Goal: Information Seeking & Learning: Check status

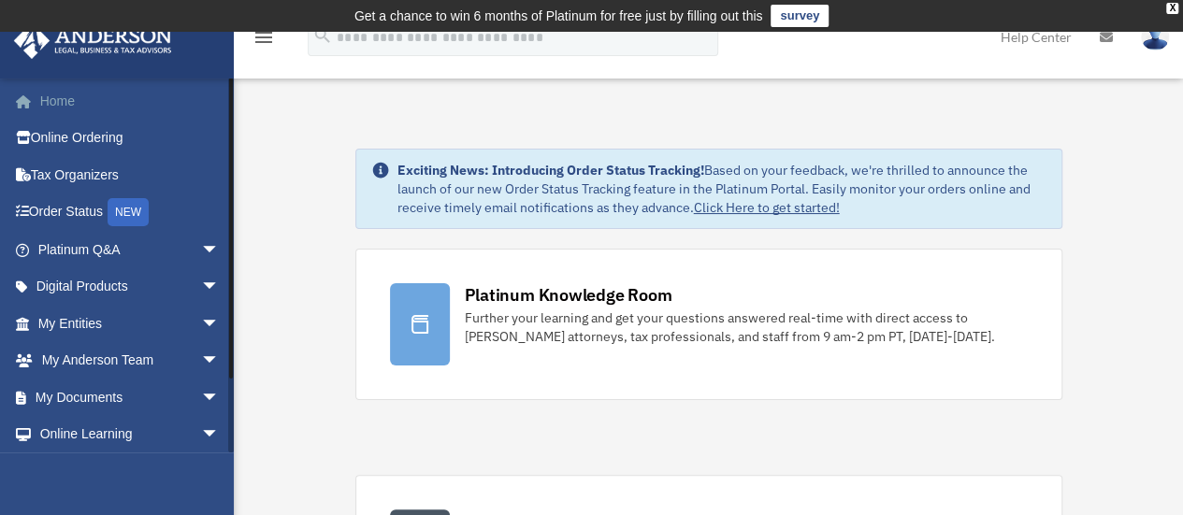
click at [70, 104] on link "Home" at bounding box center [130, 100] width 235 height 37
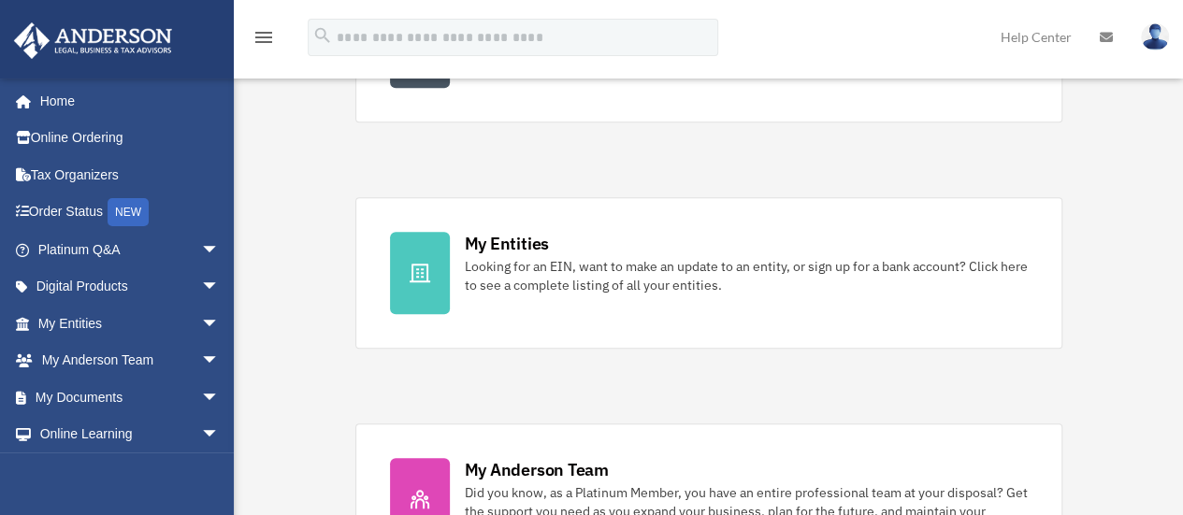
scroll to position [654, 0]
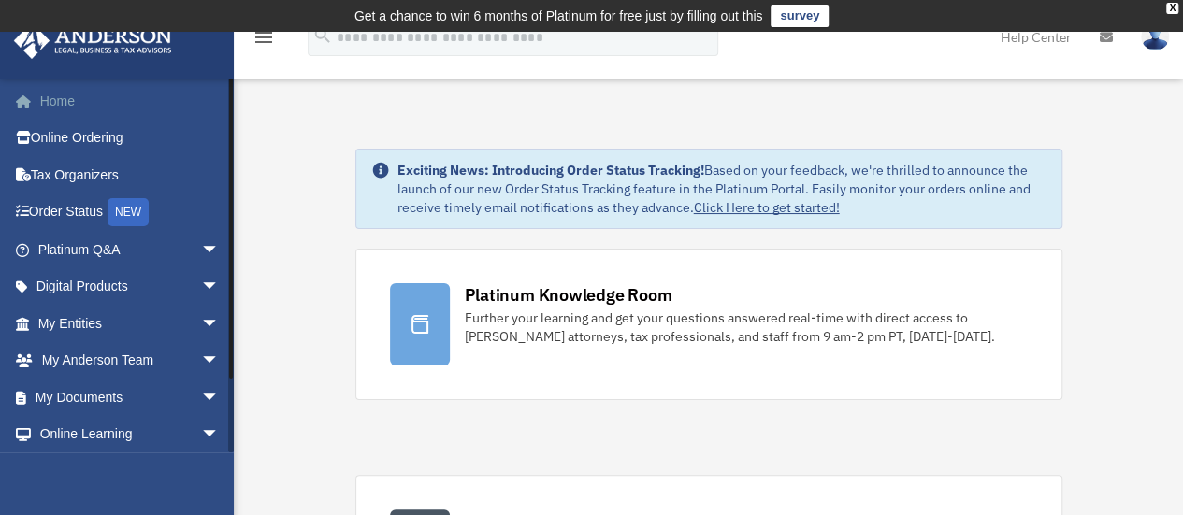
click at [68, 104] on link "Home" at bounding box center [130, 100] width 235 height 37
click at [201, 323] on span "arrow_drop_down" at bounding box center [219, 324] width 37 height 38
click at [95, 436] on link "Entity Change Request" at bounding box center [137, 434] width 222 height 37
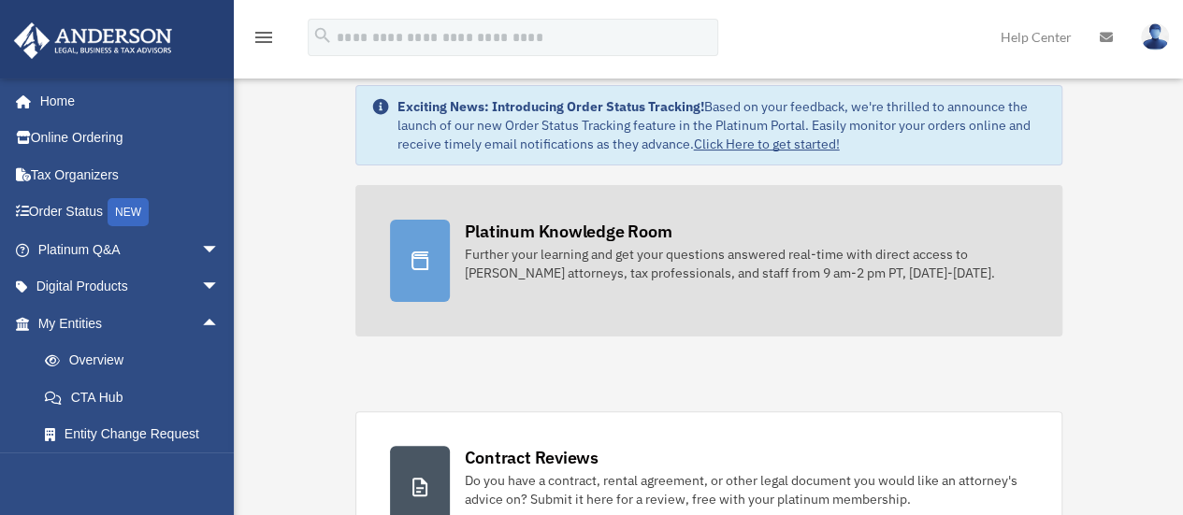
scroll to position [93, 0]
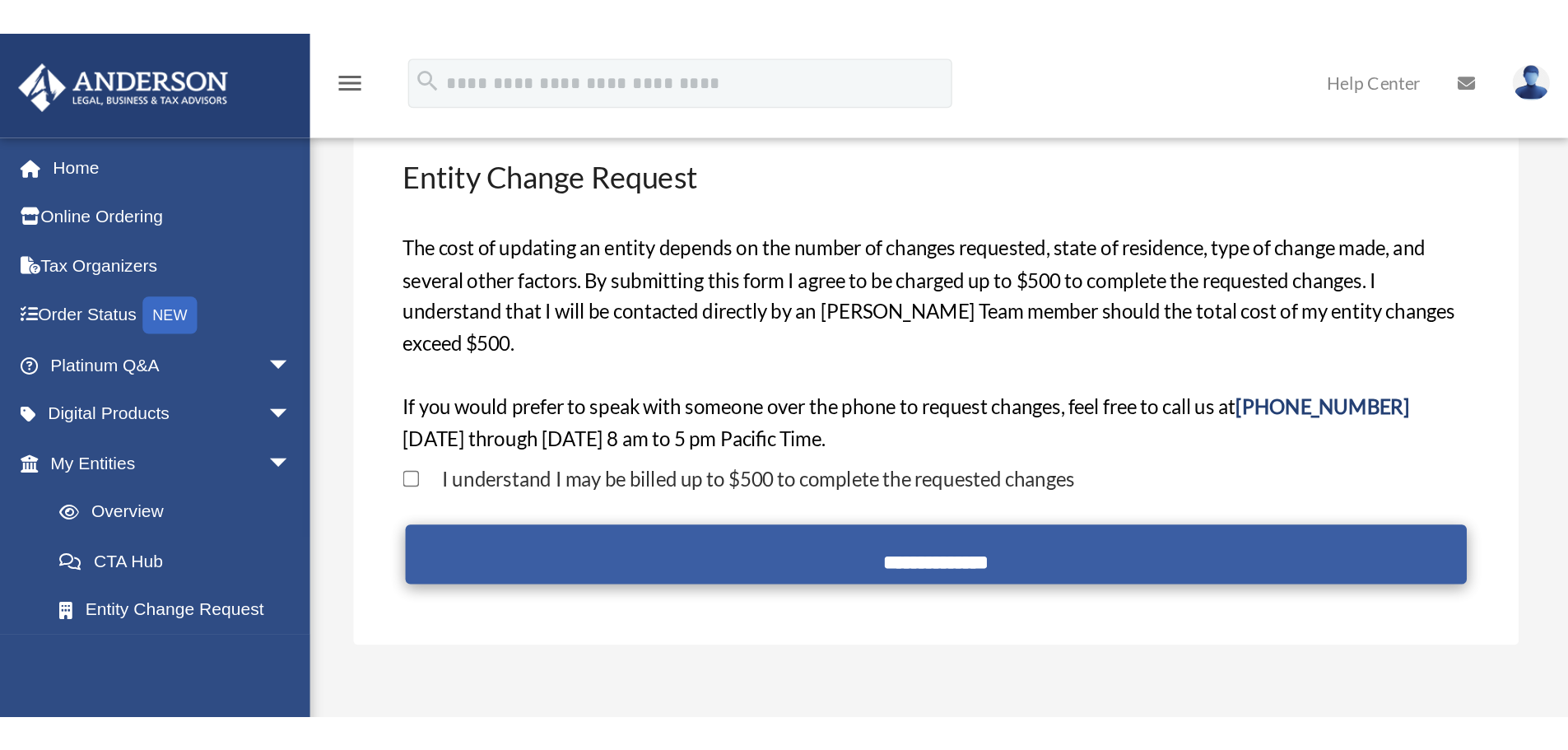
scroll to position [82, 0]
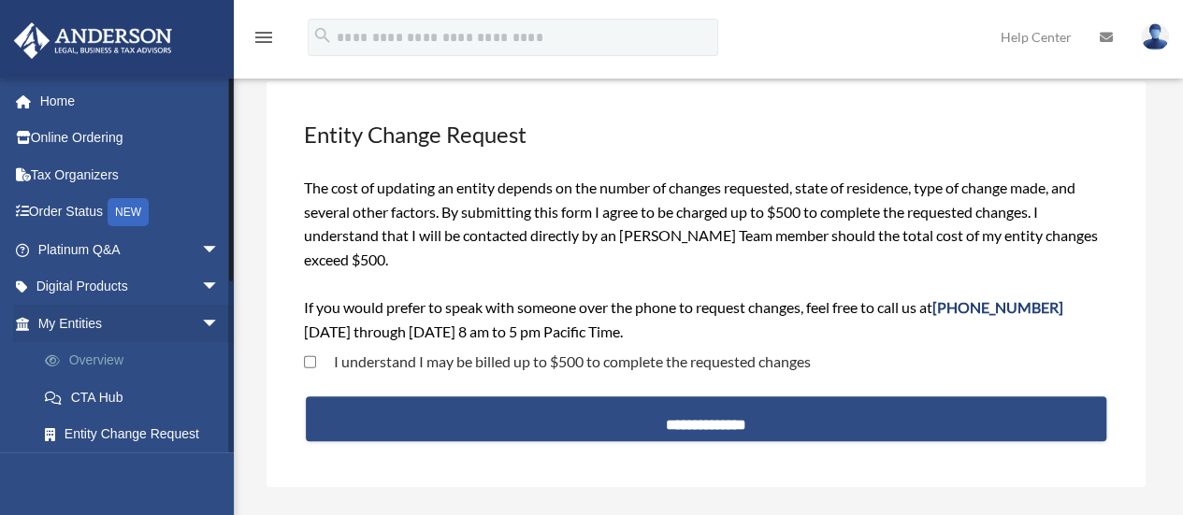
click at [101, 358] on link "Overview" at bounding box center [137, 360] width 222 height 37
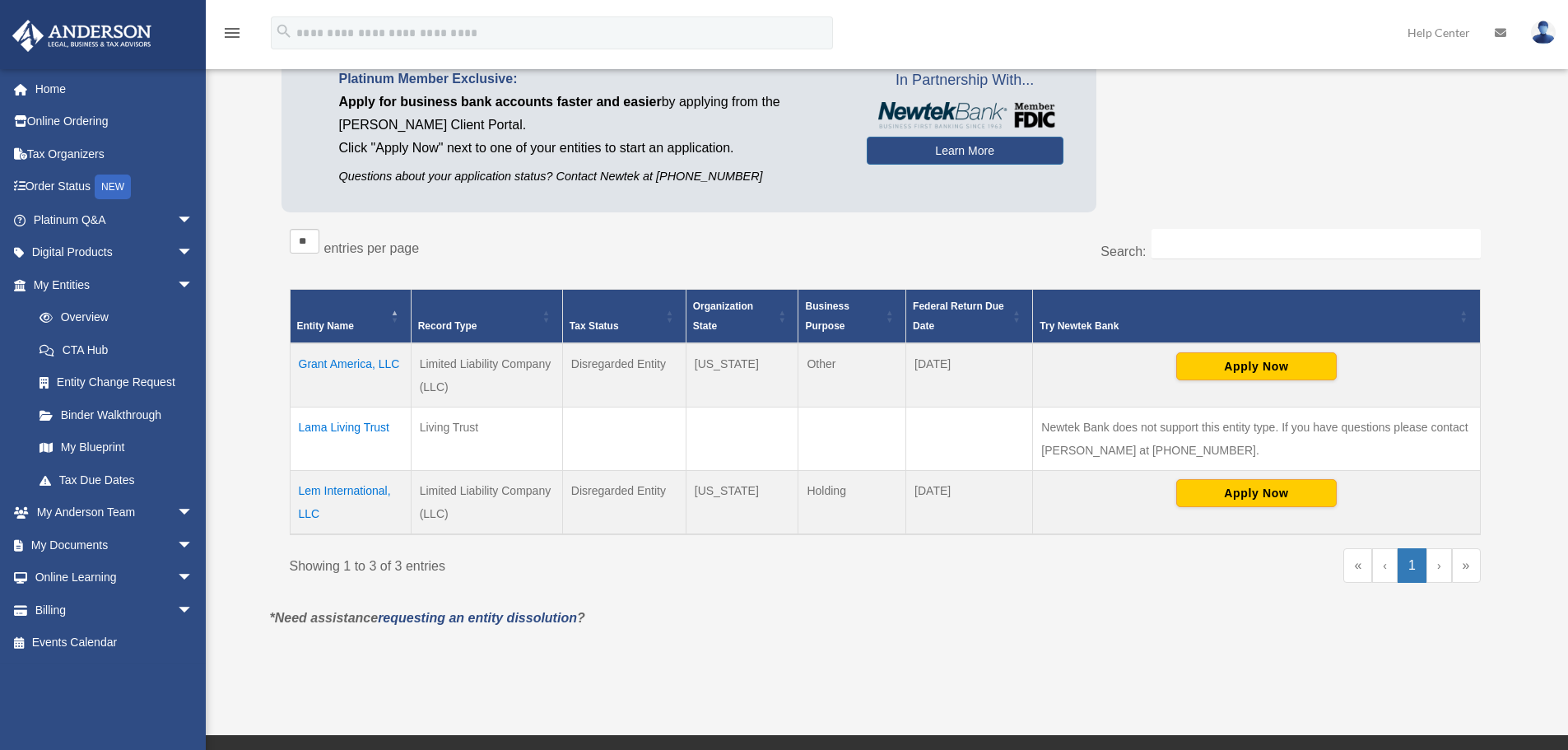
scroll to position [82, 0]
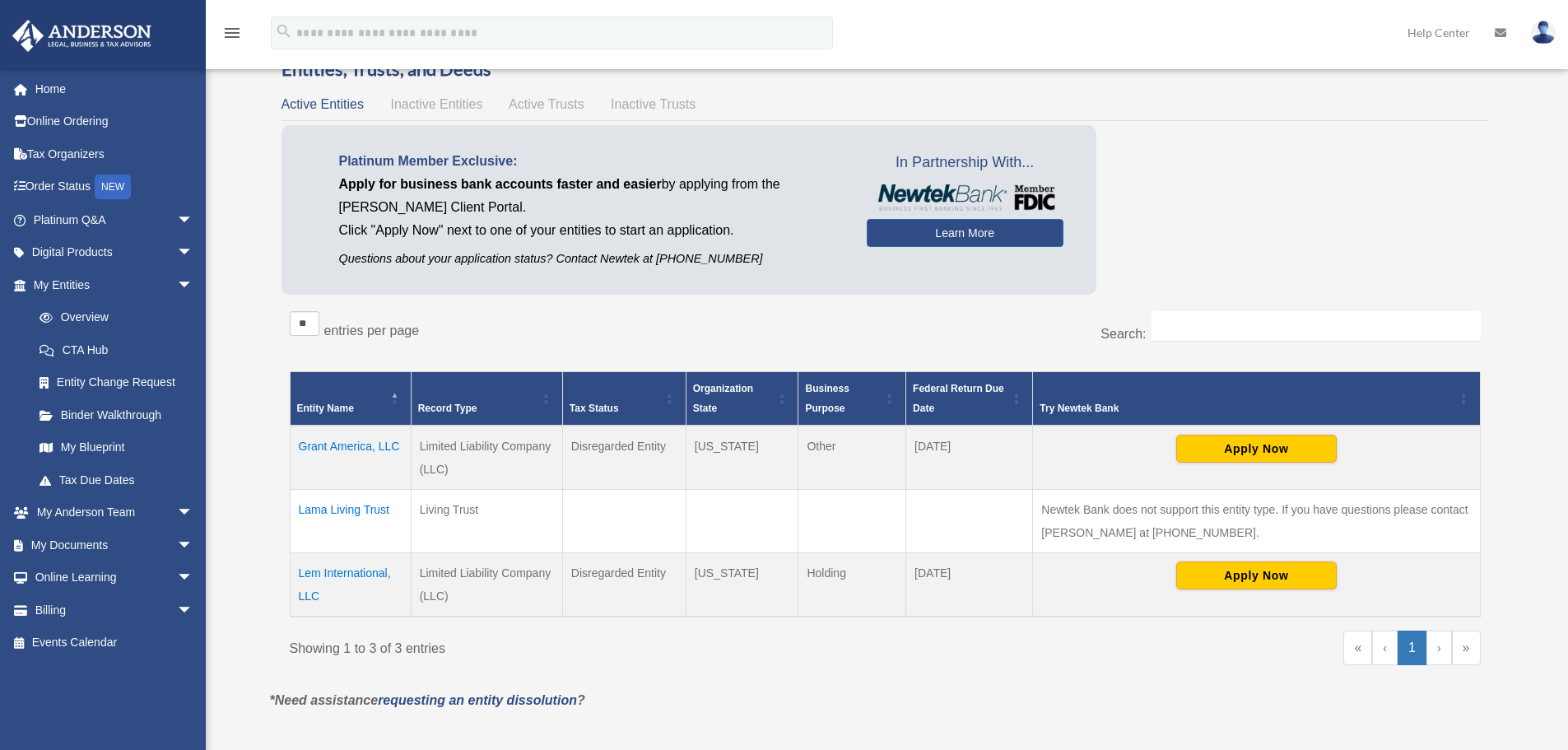
click at [431, 103] on span "Inactive Entities" at bounding box center [436, 104] width 92 height 14
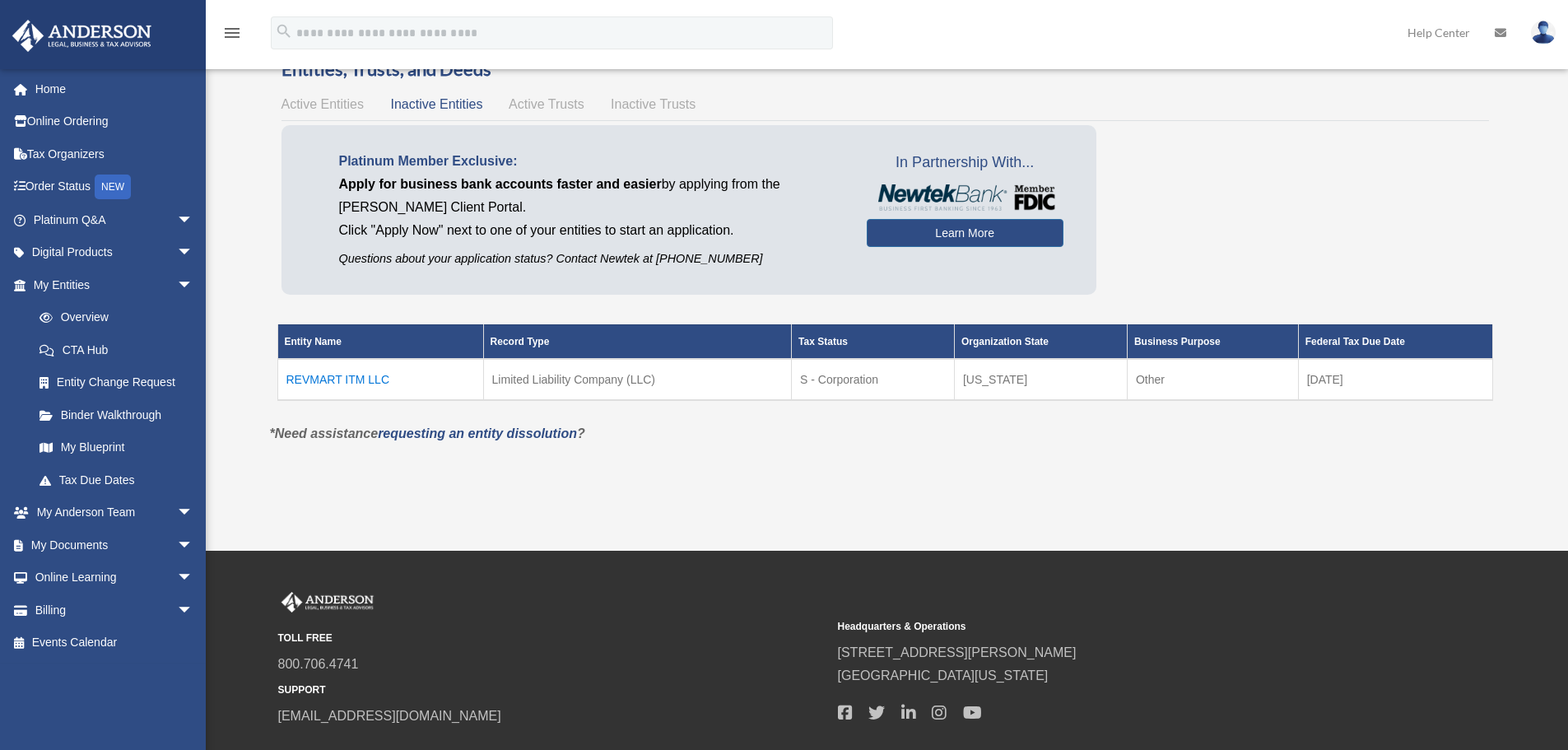
click at [550, 99] on div "Active Entities Inactive Entities Active Trusts Inactive Trusts" at bounding box center [885, 105] width 1207 height 23
click at [551, 101] on span "Active Trusts" at bounding box center [547, 104] width 76 height 14
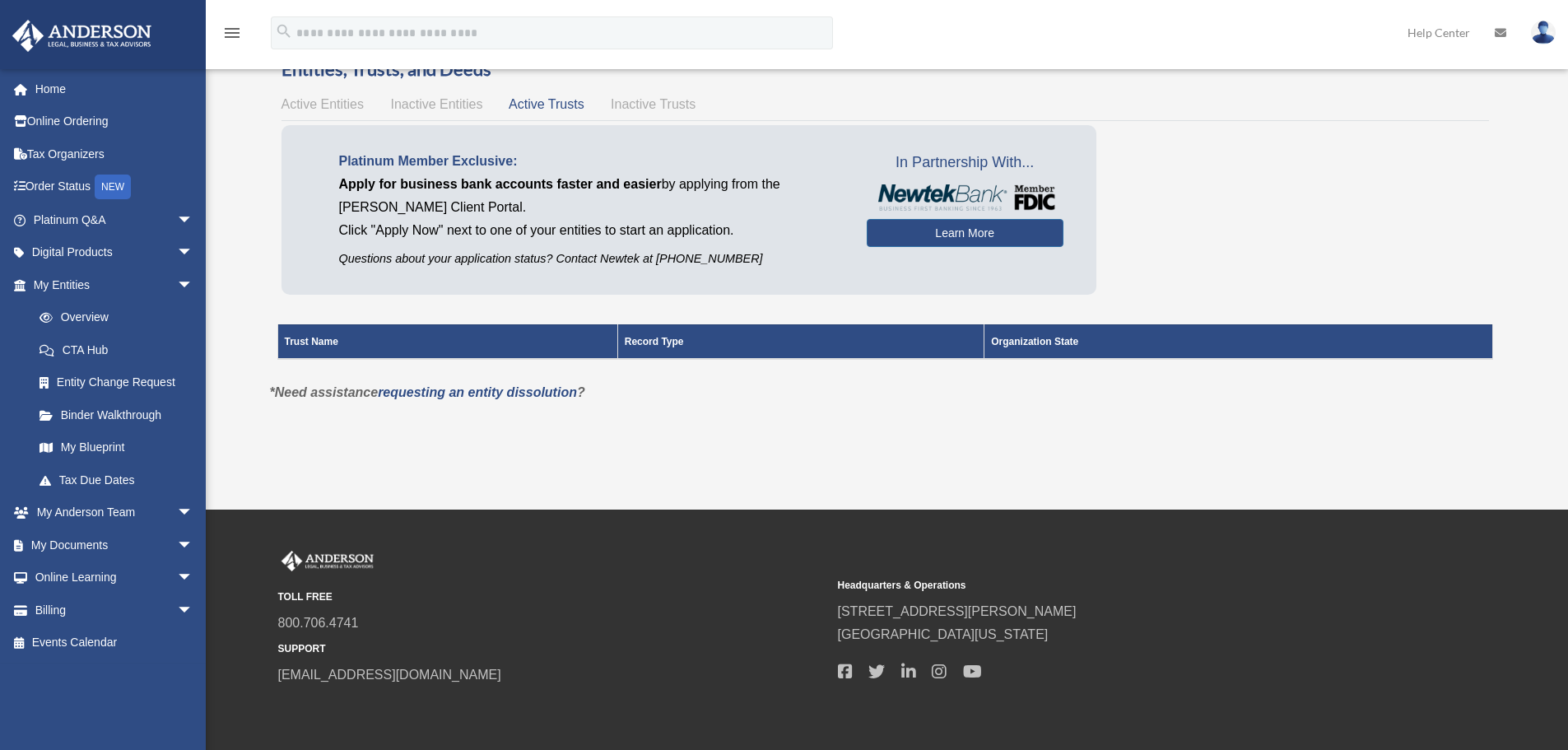
click at [638, 103] on span "Inactive Trusts" at bounding box center [653, 104] width 85 height 14
click at [539, 106] on span "Active Trusts" at bounding box center [547, 104] width 76 height 14
click at [329, 106] on span "Active Entities" at bounding box center [322, 104] width 82 height 14
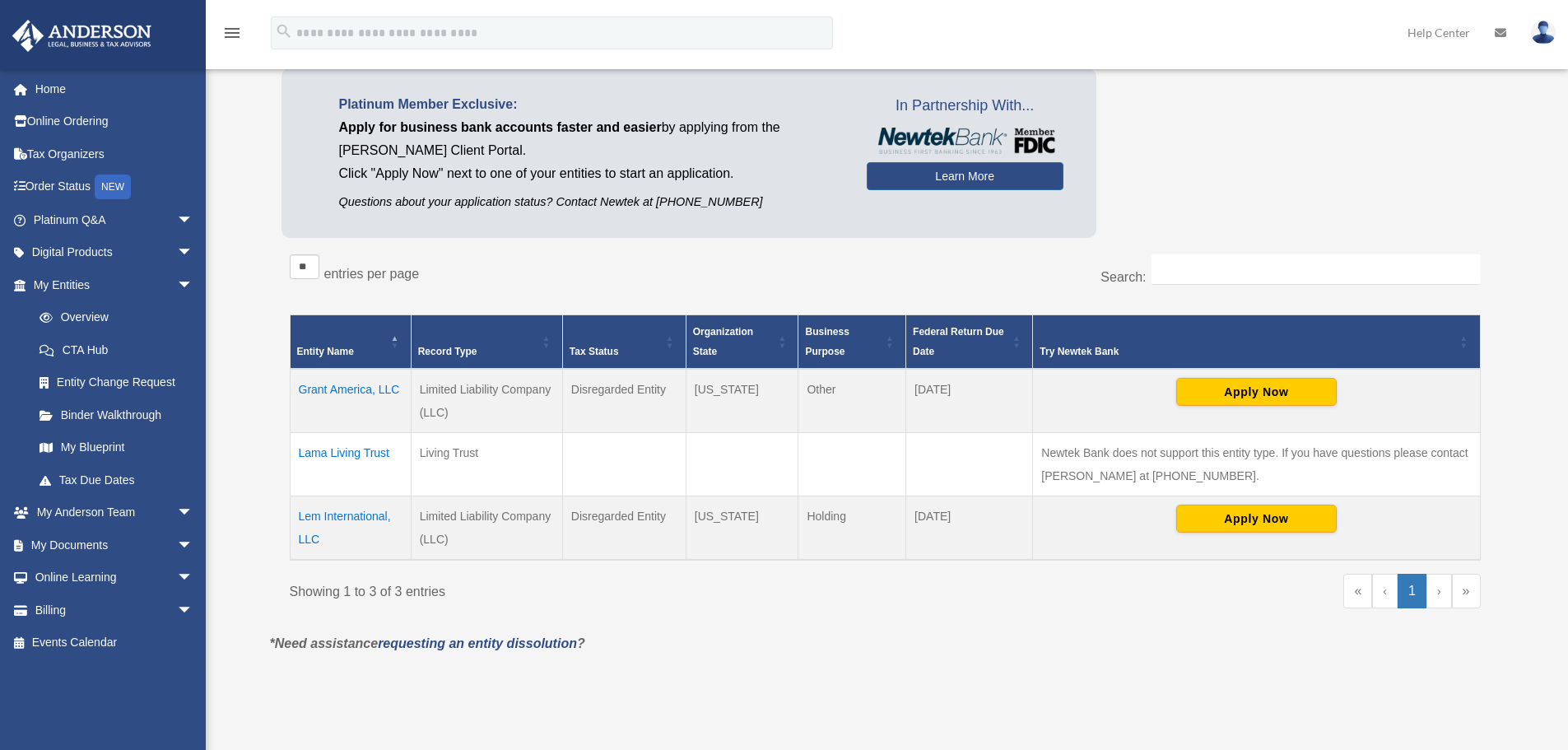
scroll to position [165, 0]
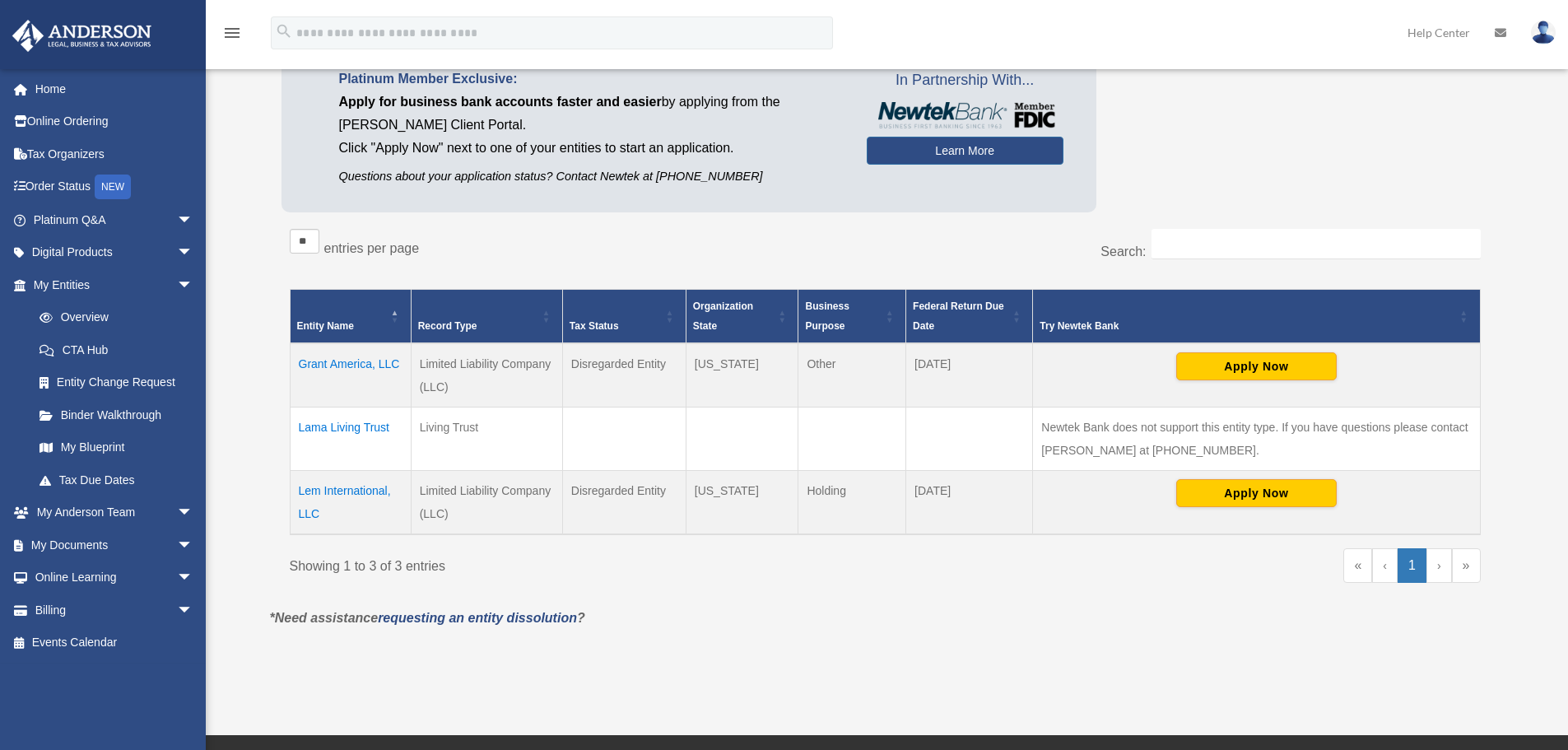
click at [361, 426] on td "Lama Living Trust" at bounding box center [350, 439] width 121 height 63
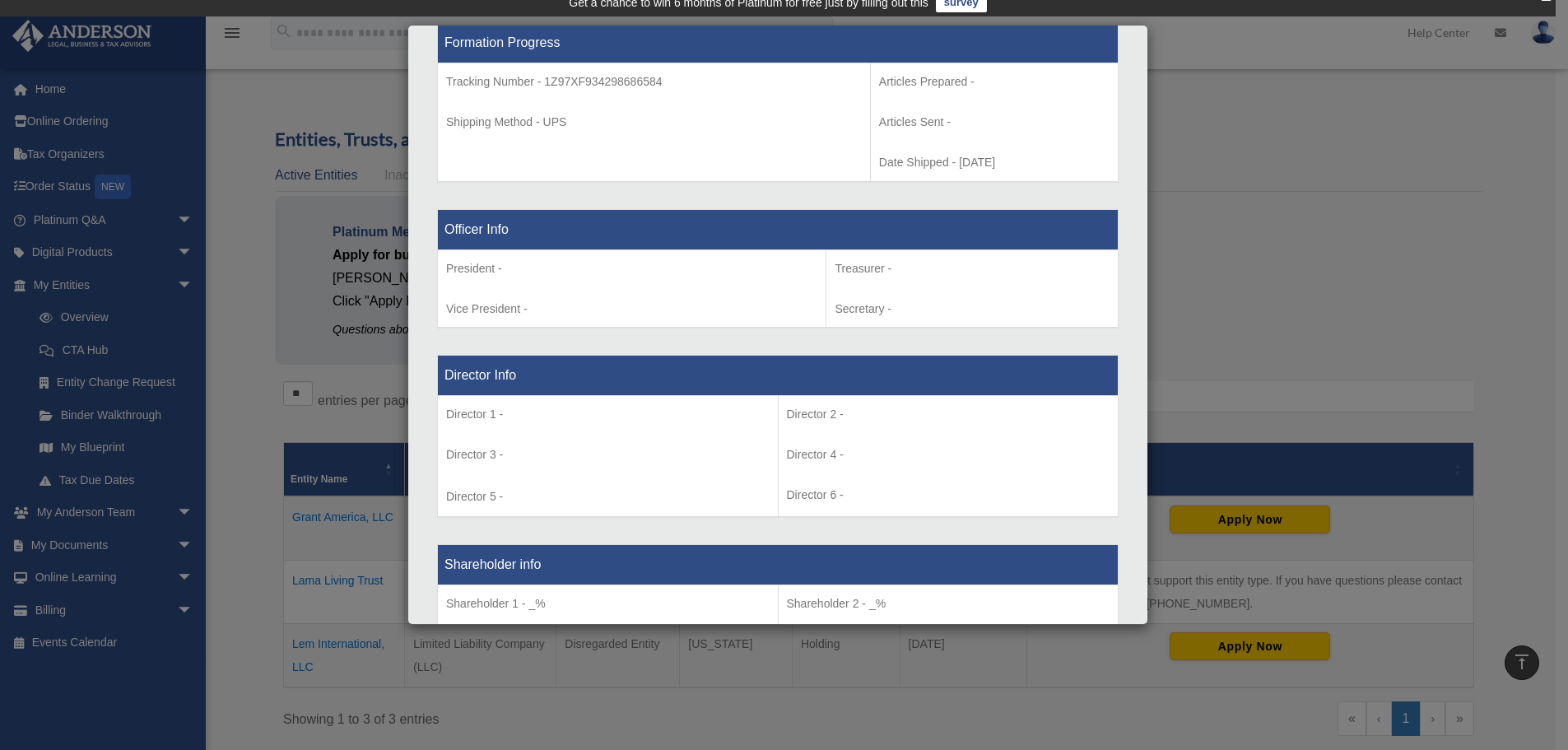
scroll to position [0, 0]
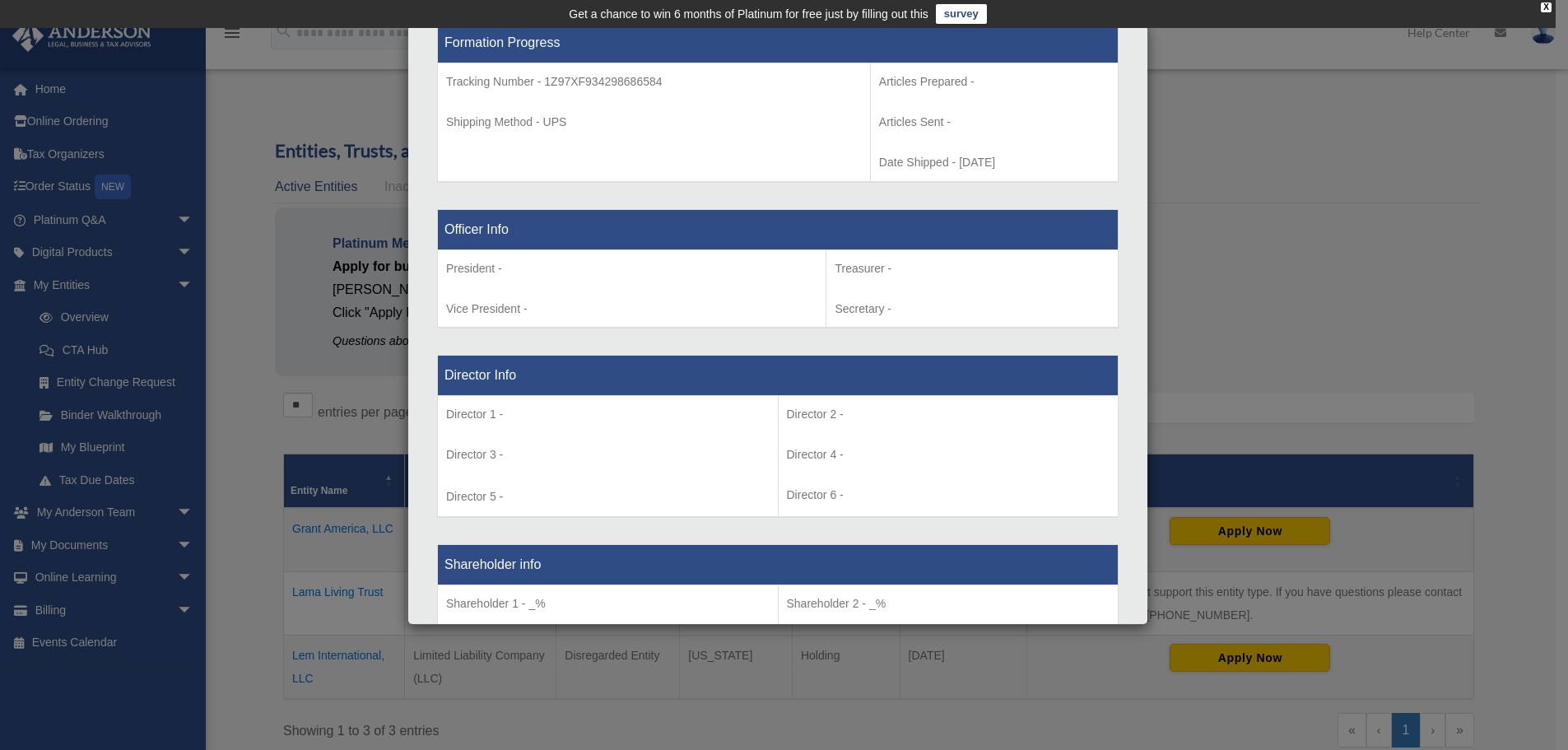
click at [247, 425] on div "Details × Articles Sent Organizational Date" at bounding box center [784, 375] width 1568 height 750
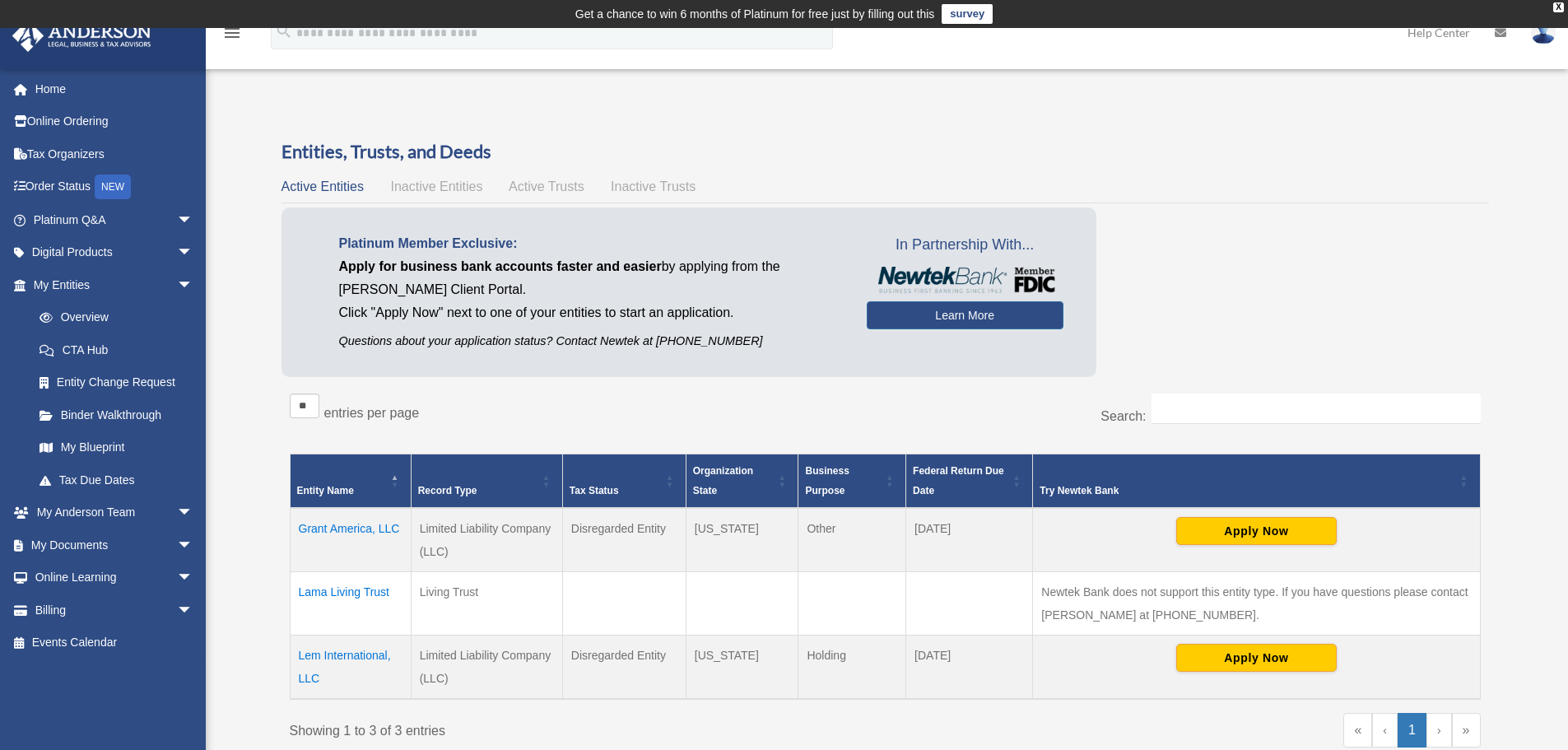
click at [333, 526] on td "Grant America, LLC" at bounding box center [350, 540] width 121 height 64
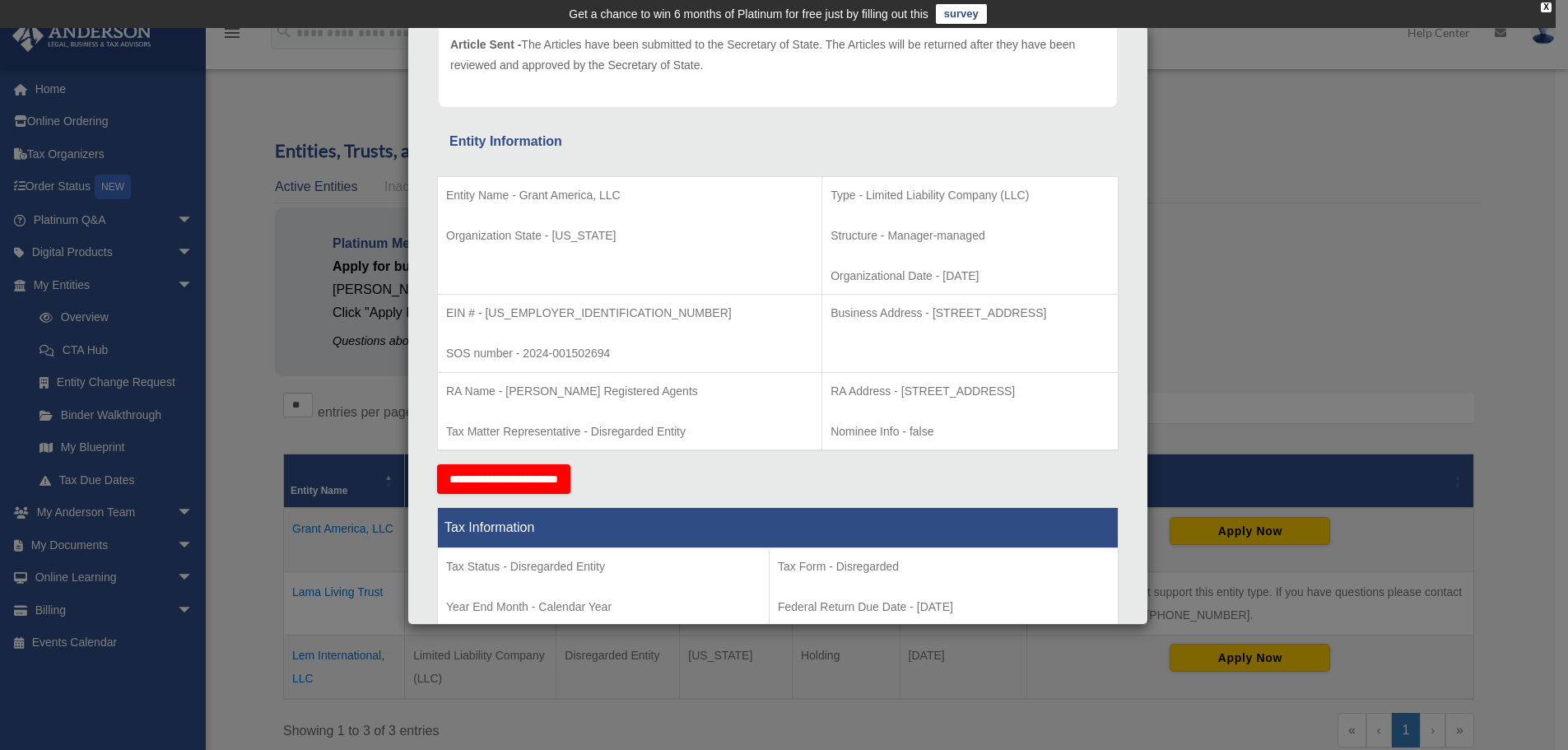
scroll to position [246, 0]
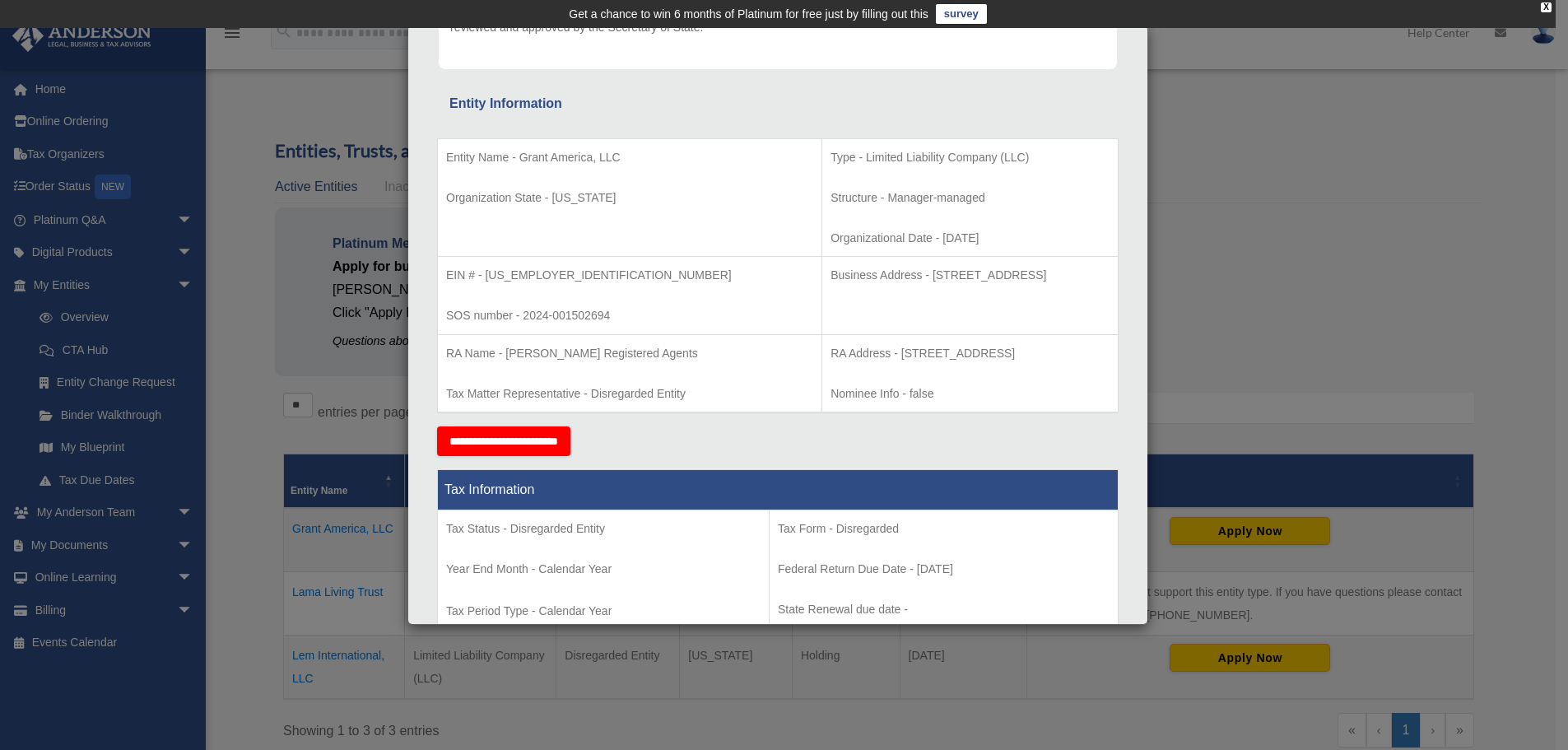
click at [329, 660] on div "Details × Articles Sent Organizational Date" at bounding box center [784, 375] width 1568 height 750
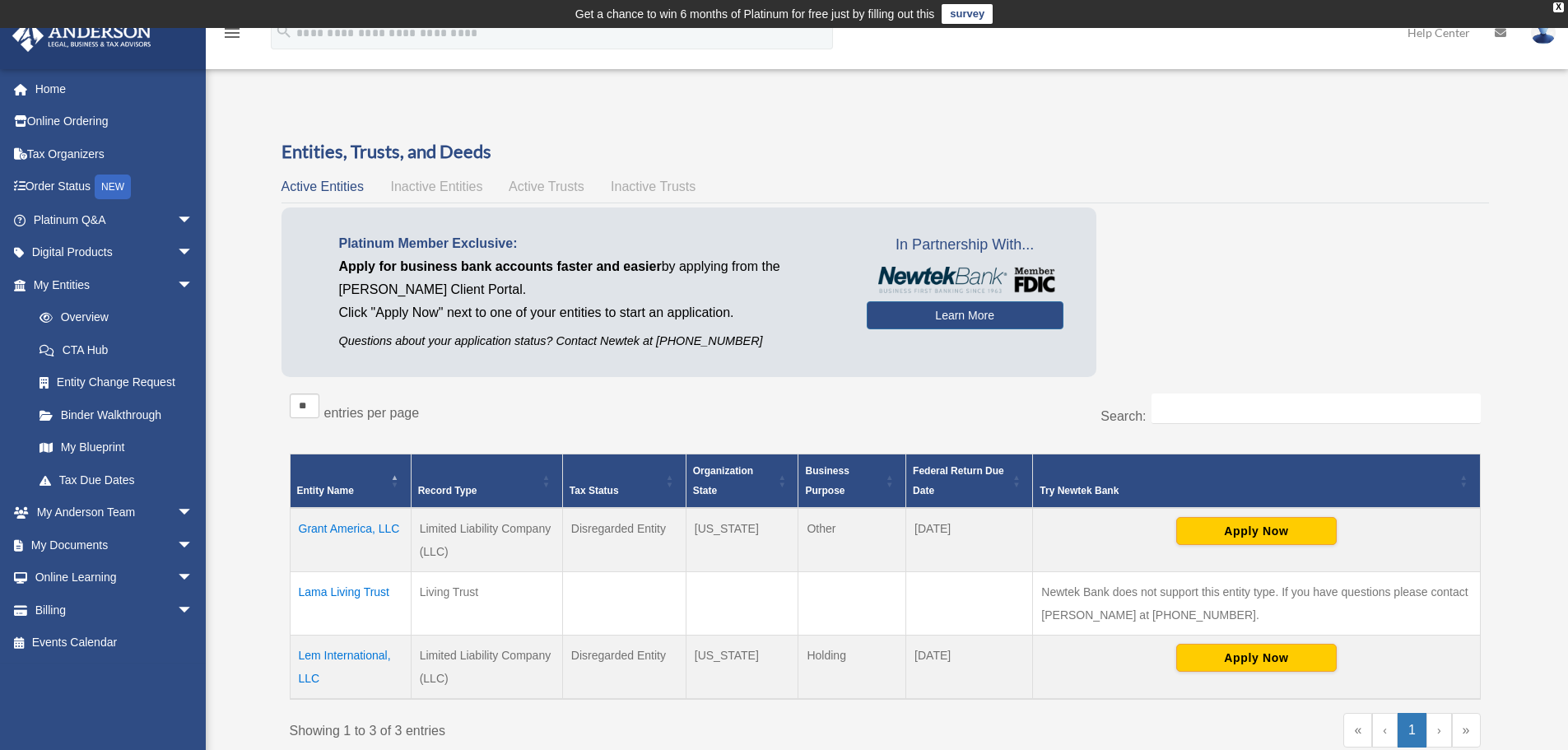
click at [335, 656] on td "Lem International, LLC" at bounding box center [350, 667] width 121 height 64
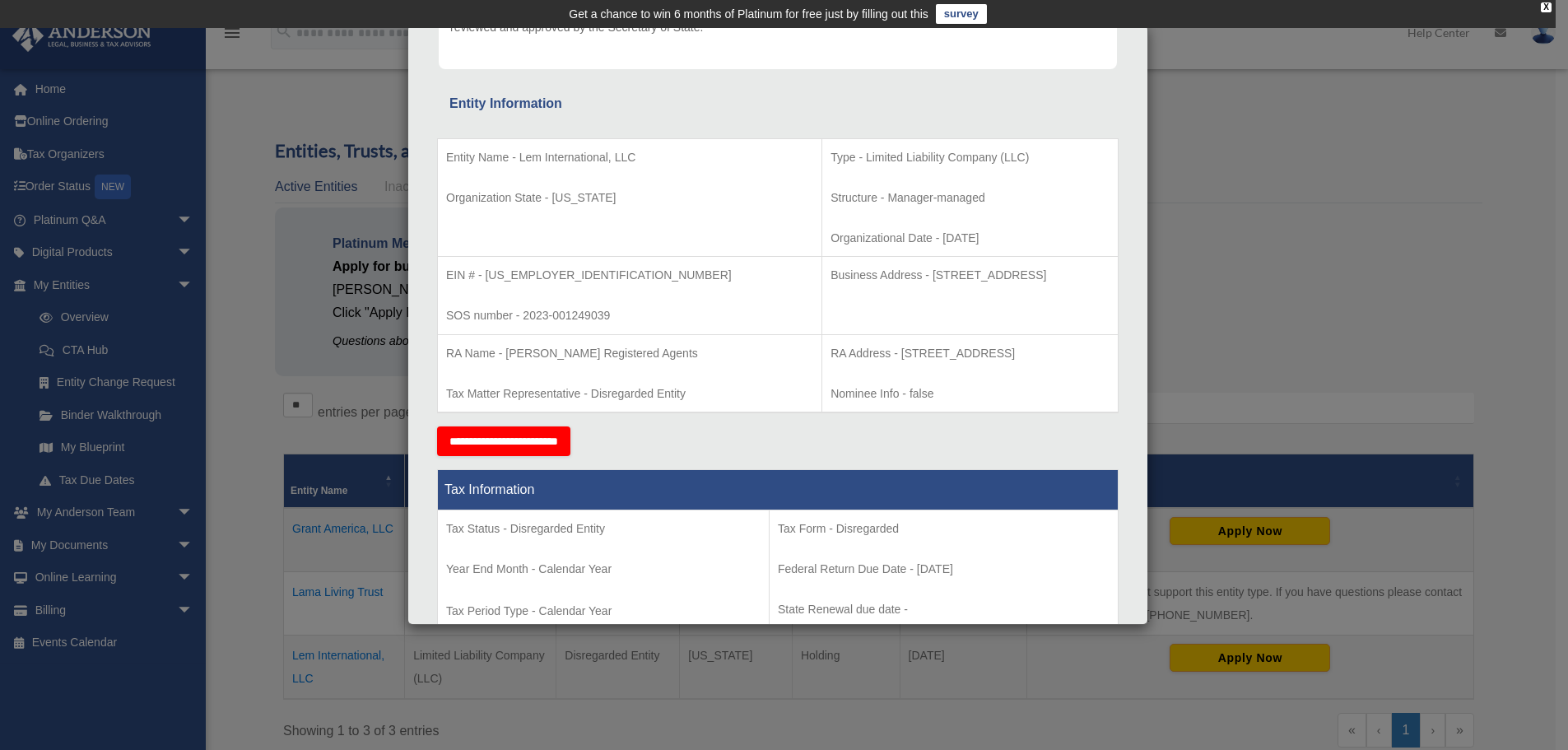
click at [249, 468] on div "Details × Articles Sent Organizational Date" at bounding box center [784, 375] width 1568 height 750
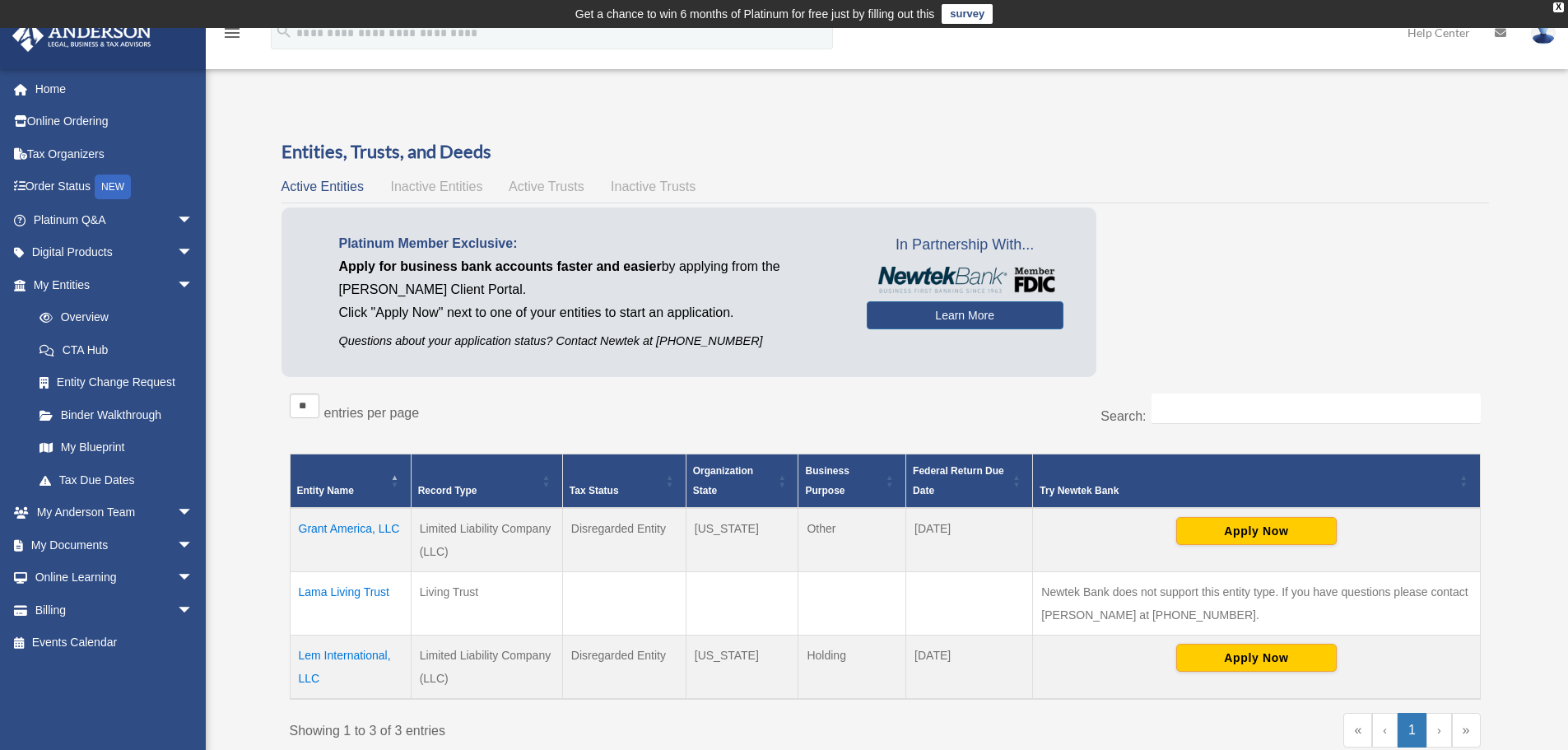
click at [367, 533] on td "Grant America, LLC" at bounding box center [350, 540] width 121 height 64
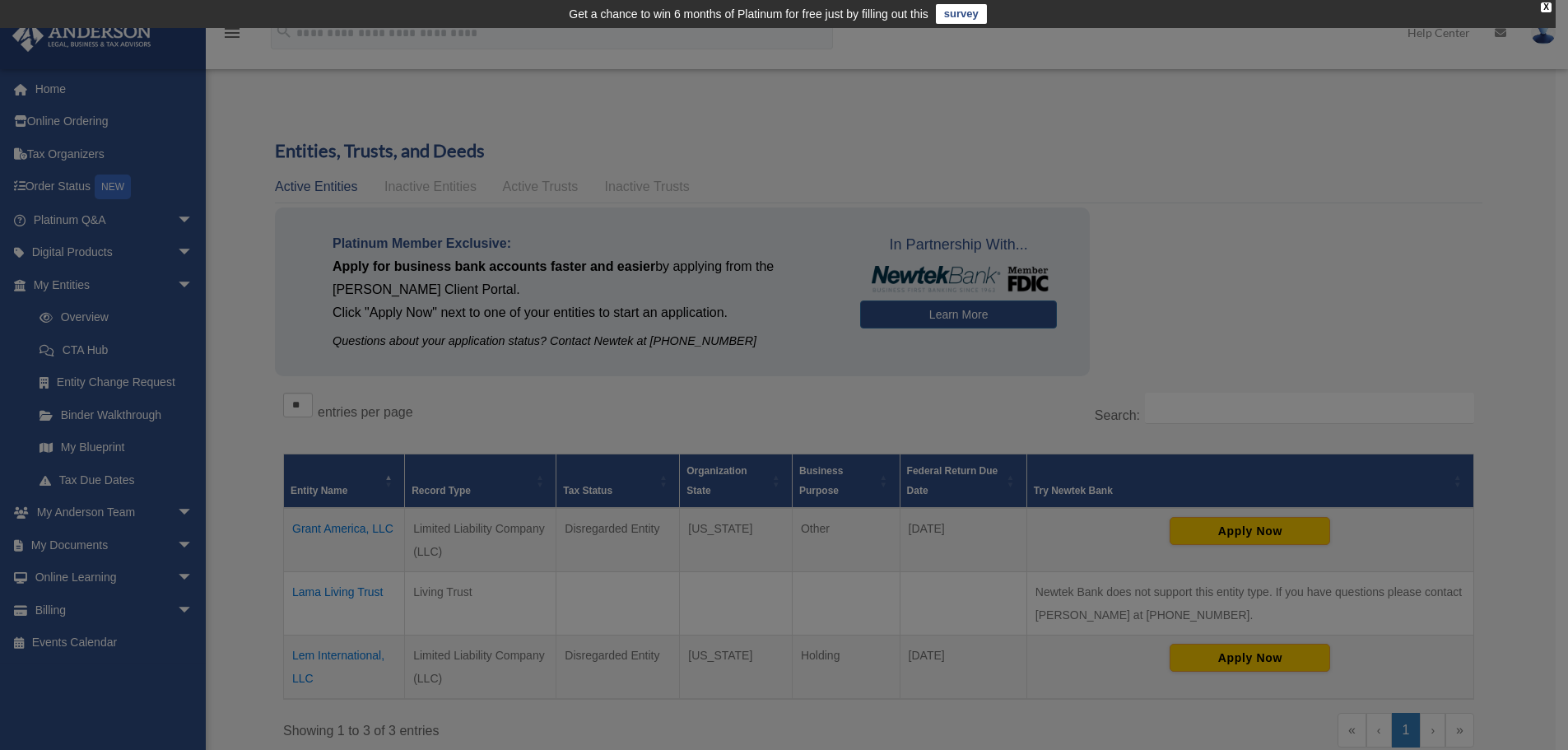
scroll to position [0, 0]
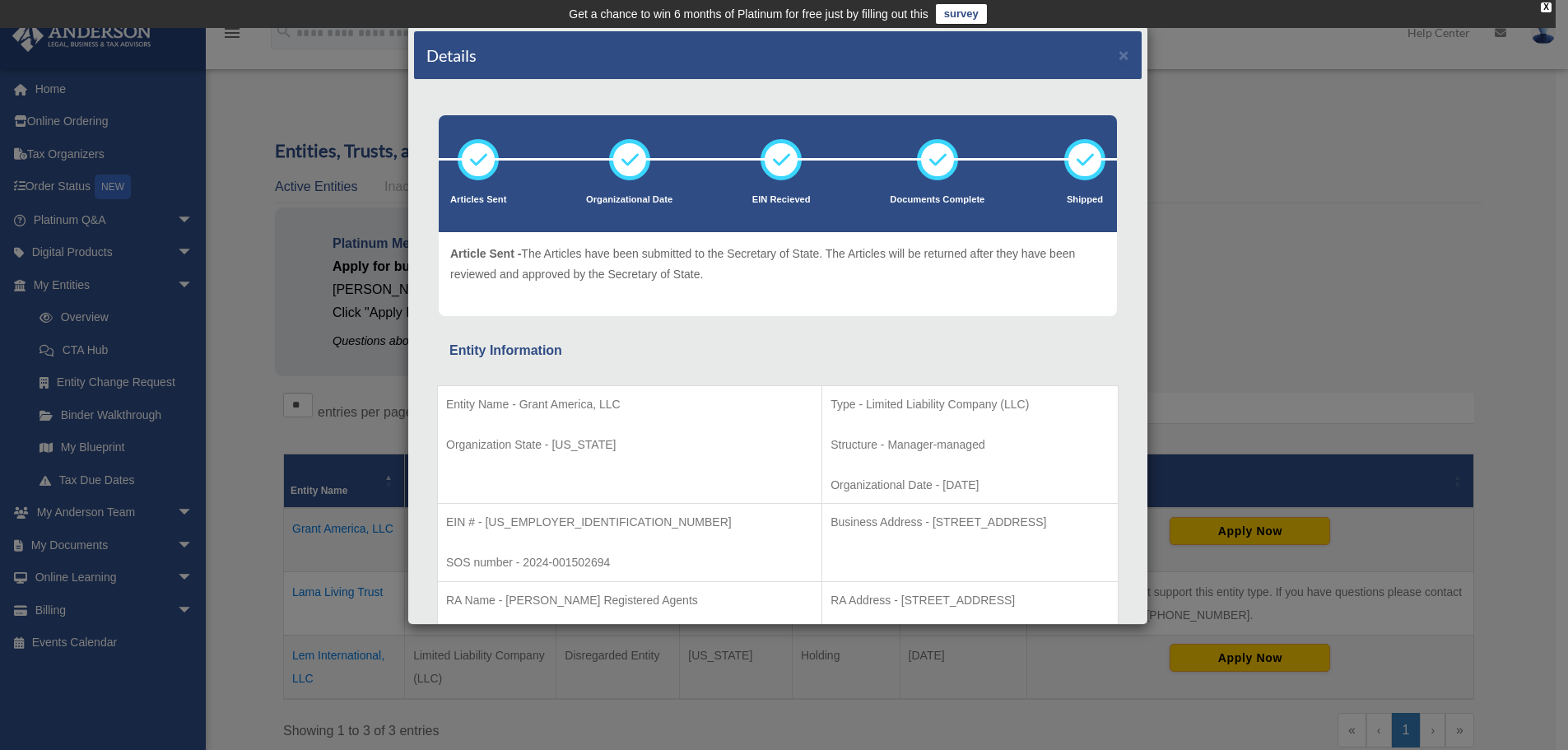
click at [332, 658] on div "Details × Articles Sent Organizational Date" at bounding box center [784, 375] width 1568 height 750
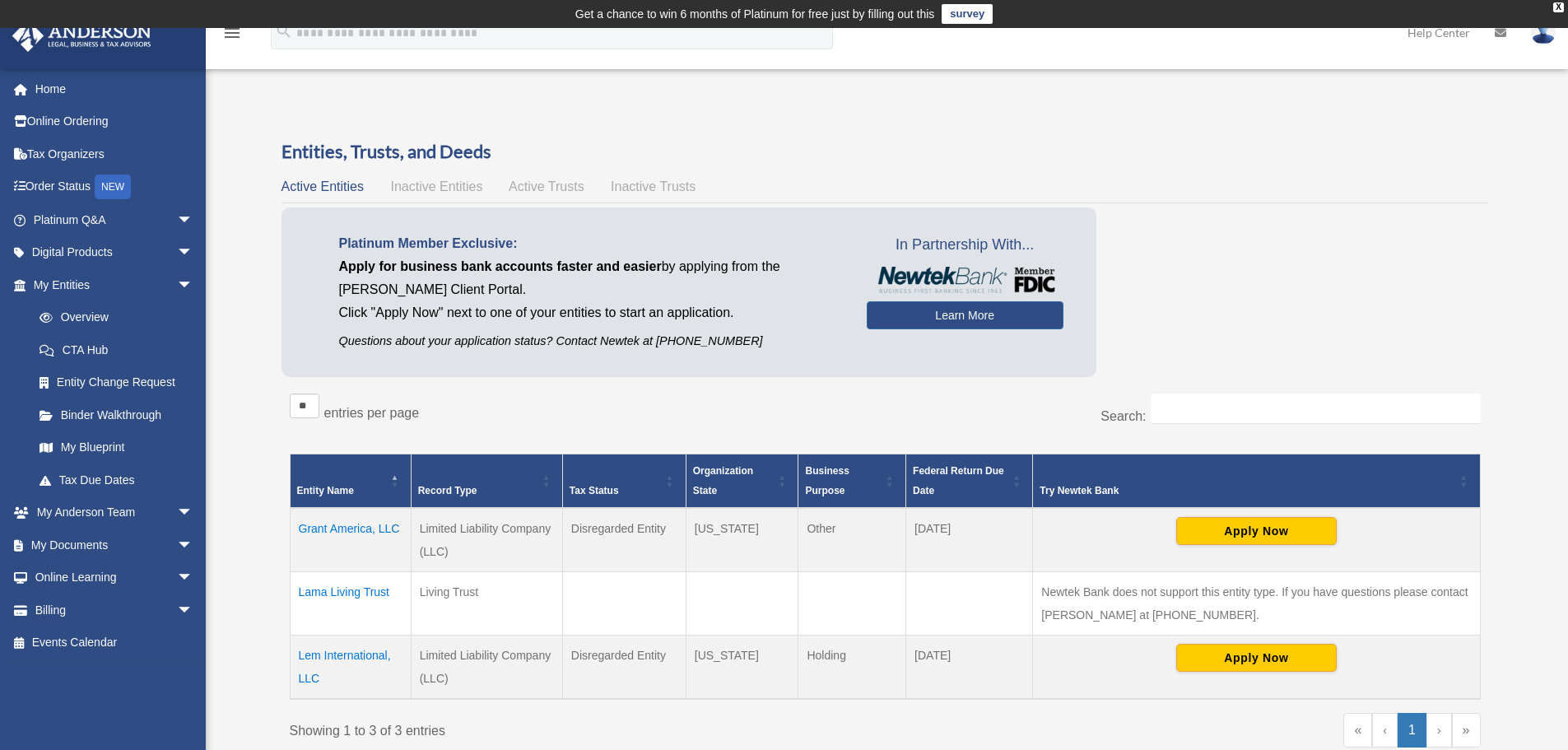
click at [318, 660] on td "Lem International, LLC" at bounding box center [350, 667] width 121 height 64
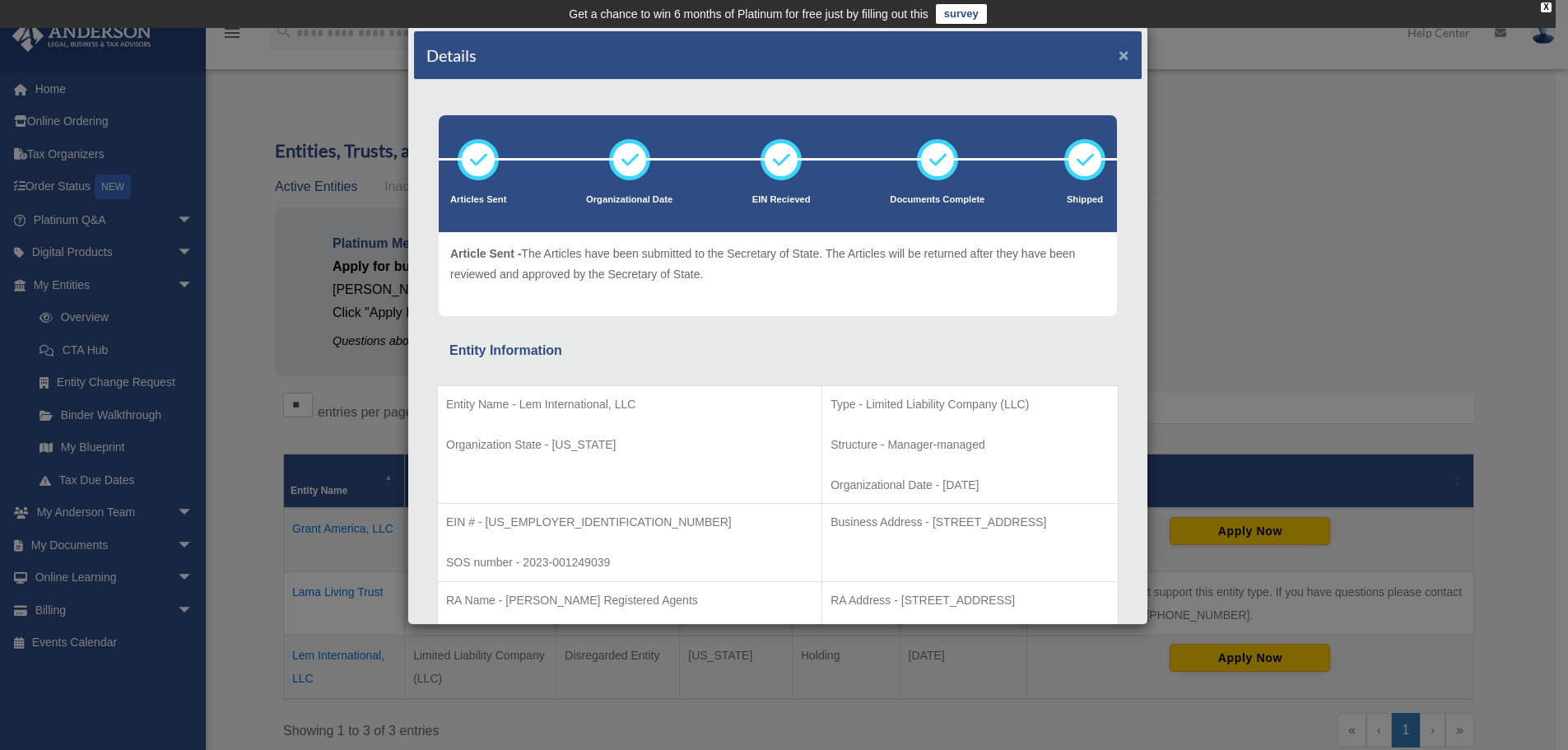
click at [1118, 56] on button "×" at bounding box center [1123, 55] width 11 height 18
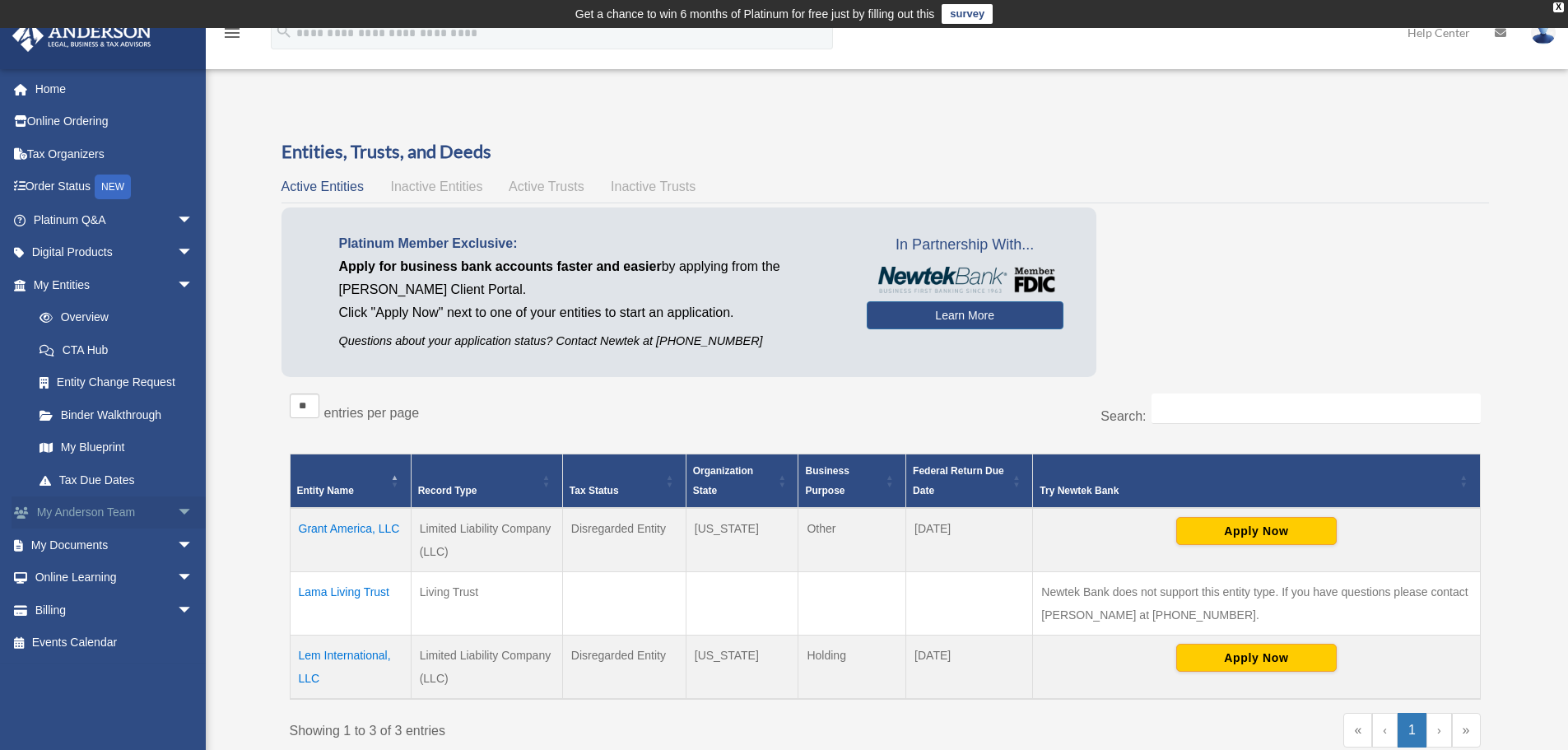
click at [177, 512] on span "arrow_drop_down" at bounding box center [193, 513] width 33 height 33
click at [177, 512] on span "arrow_drop_up" at bounding box center [193, 513] width 33 height 33
click at [177, 538] on span "arrow_drop_down" at bounding box center [193, 545] width 33 height 33
click at [177, 547] on span "arrow_drop_up" at bounding box center [193, 545] width 33 height 33
click at [120, 386] on link "Entity Change Request" at bounding box center [121, 382] width 195 height 33
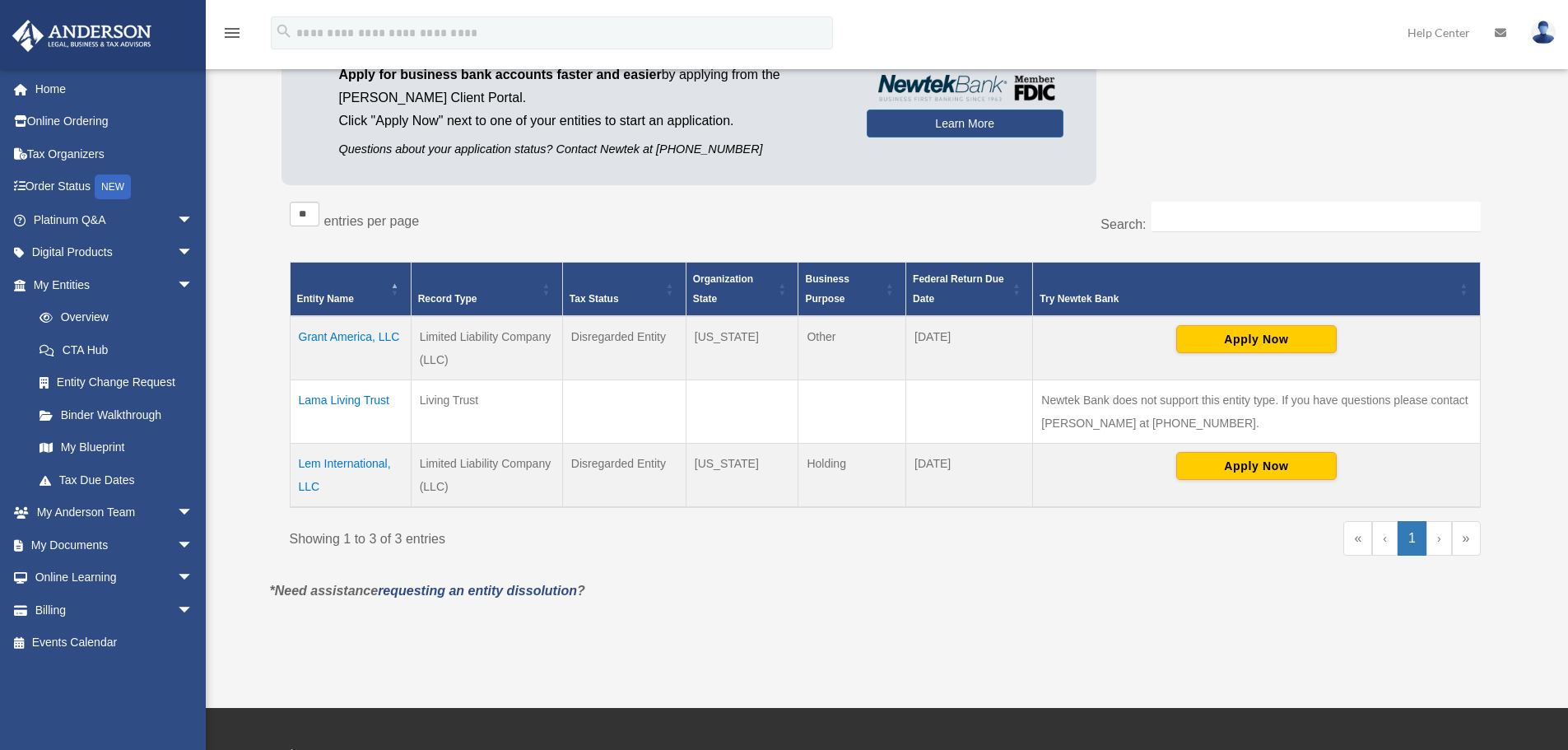
scroll to position [192, 0]
click at [177, 609] on span "arrow_drop_down" at bounding box center [193, 610] width 33 height 33
click at [126, 639] on link "$ Open Invoices" at bounding box center [121, 643] width 195 height 33
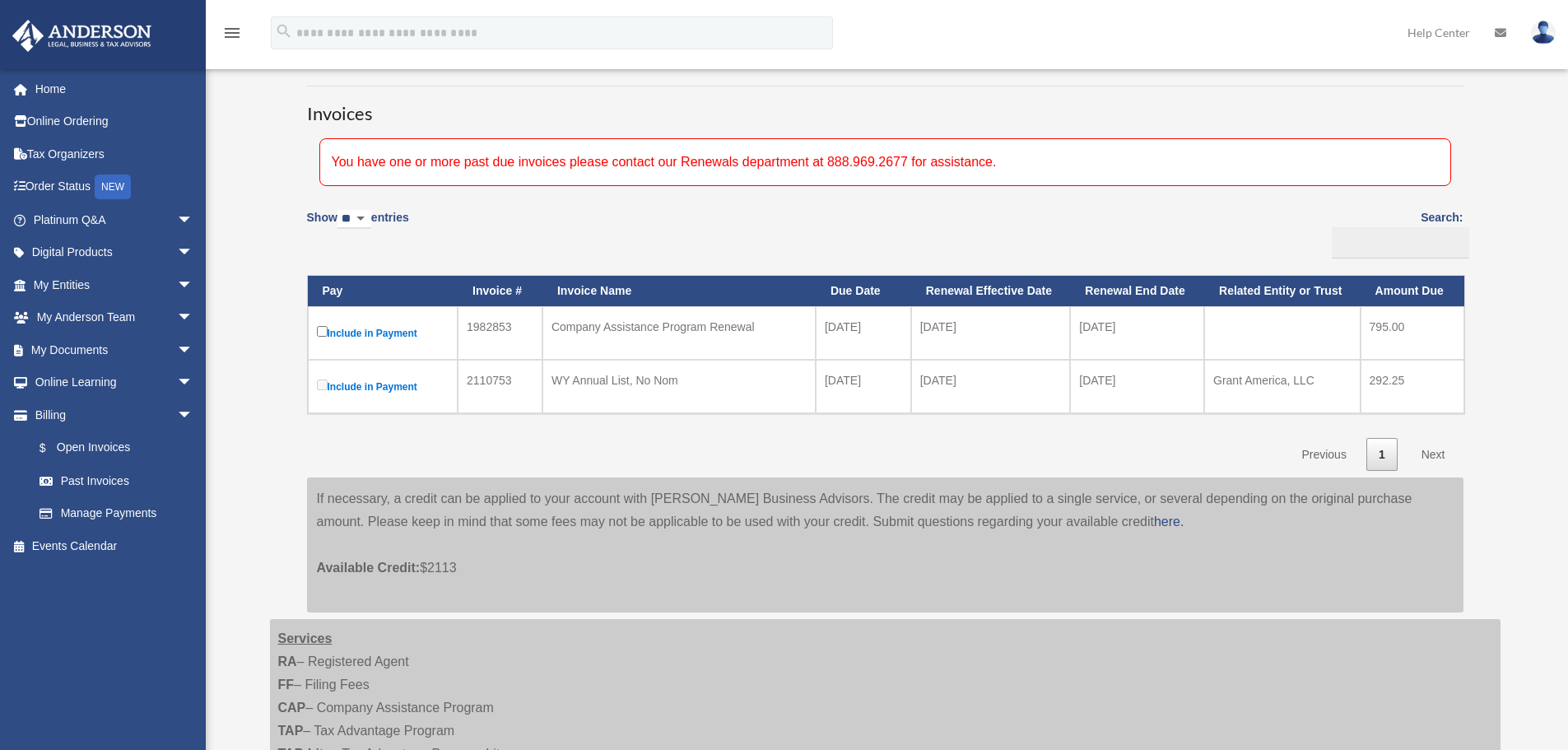
scroll to position [82, 0]
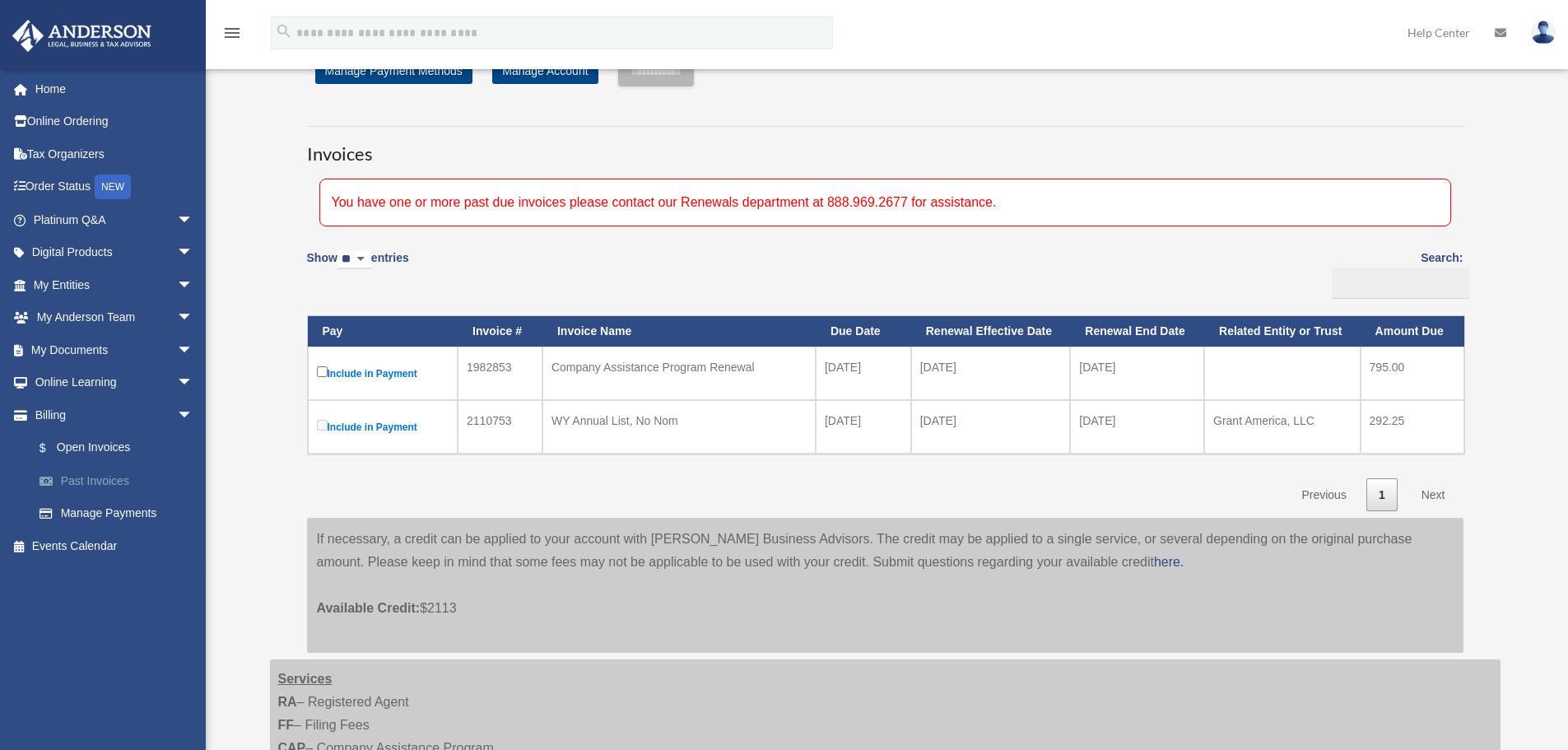
click at [91, 480] on link "Past Invoices" at bounding box center [121, 480] width 195 height 33
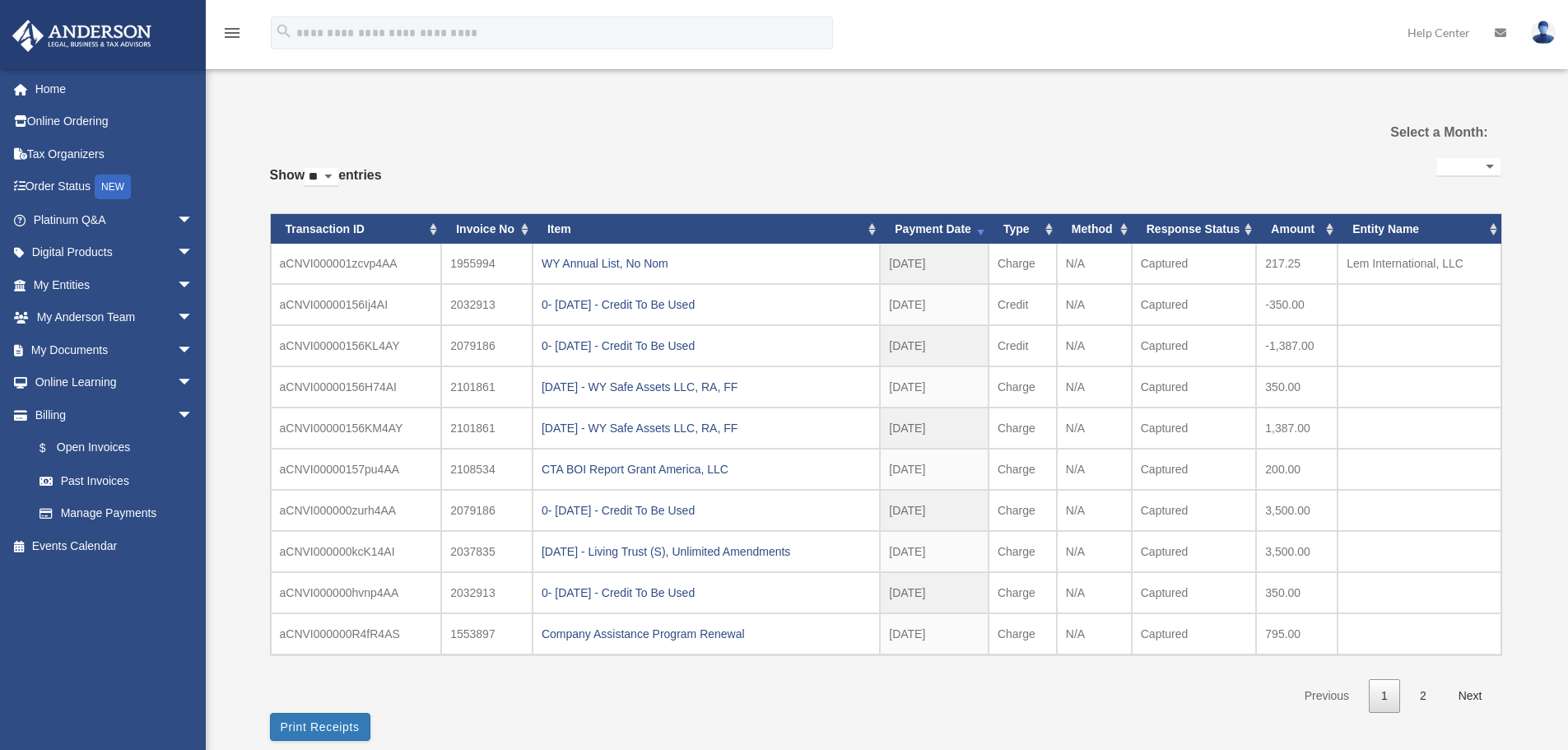
select select
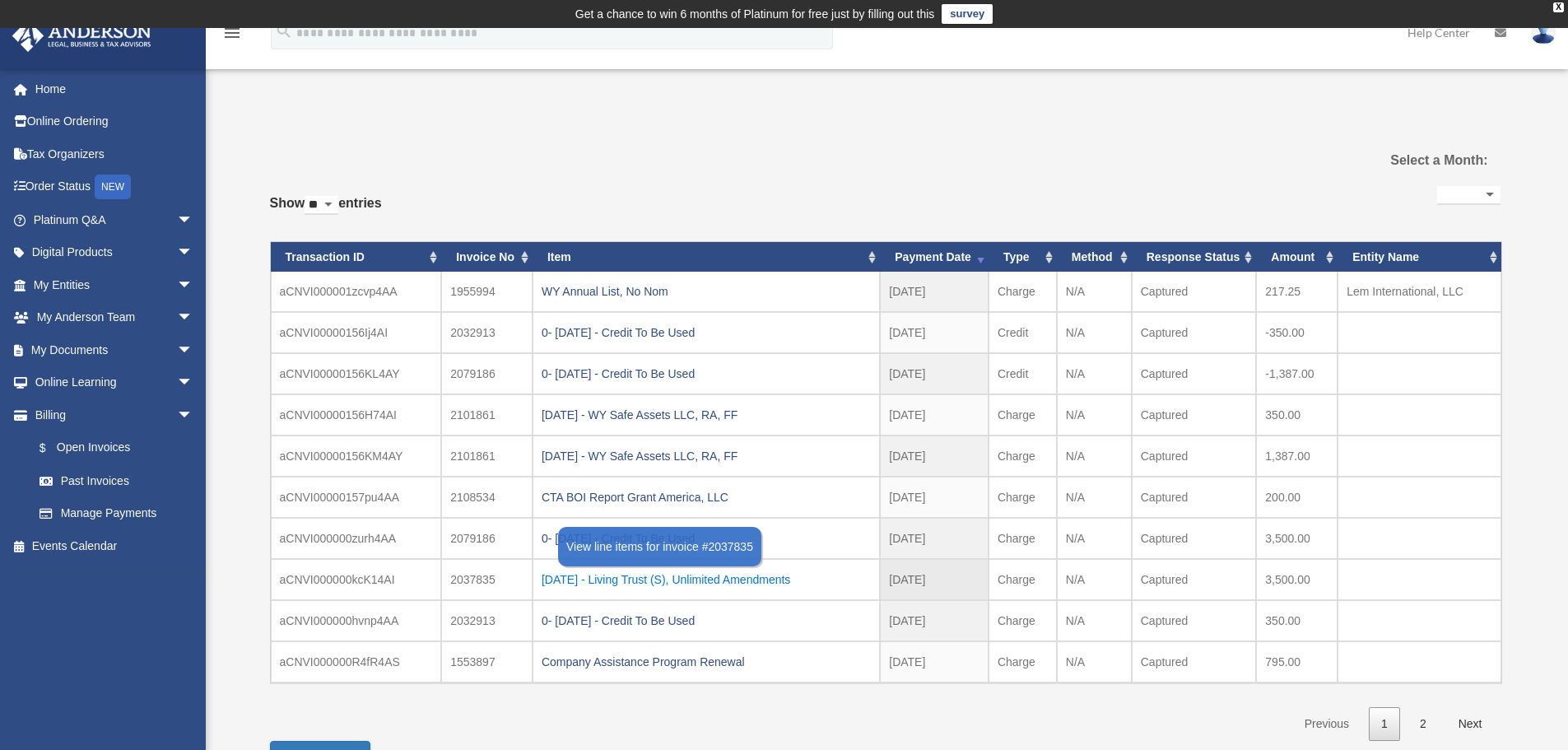
click at [656, 585] on div "2024.05.23 - Living Trust (S), Unlimited Amendments" at bounding box center [706, 579] width 329 height 23
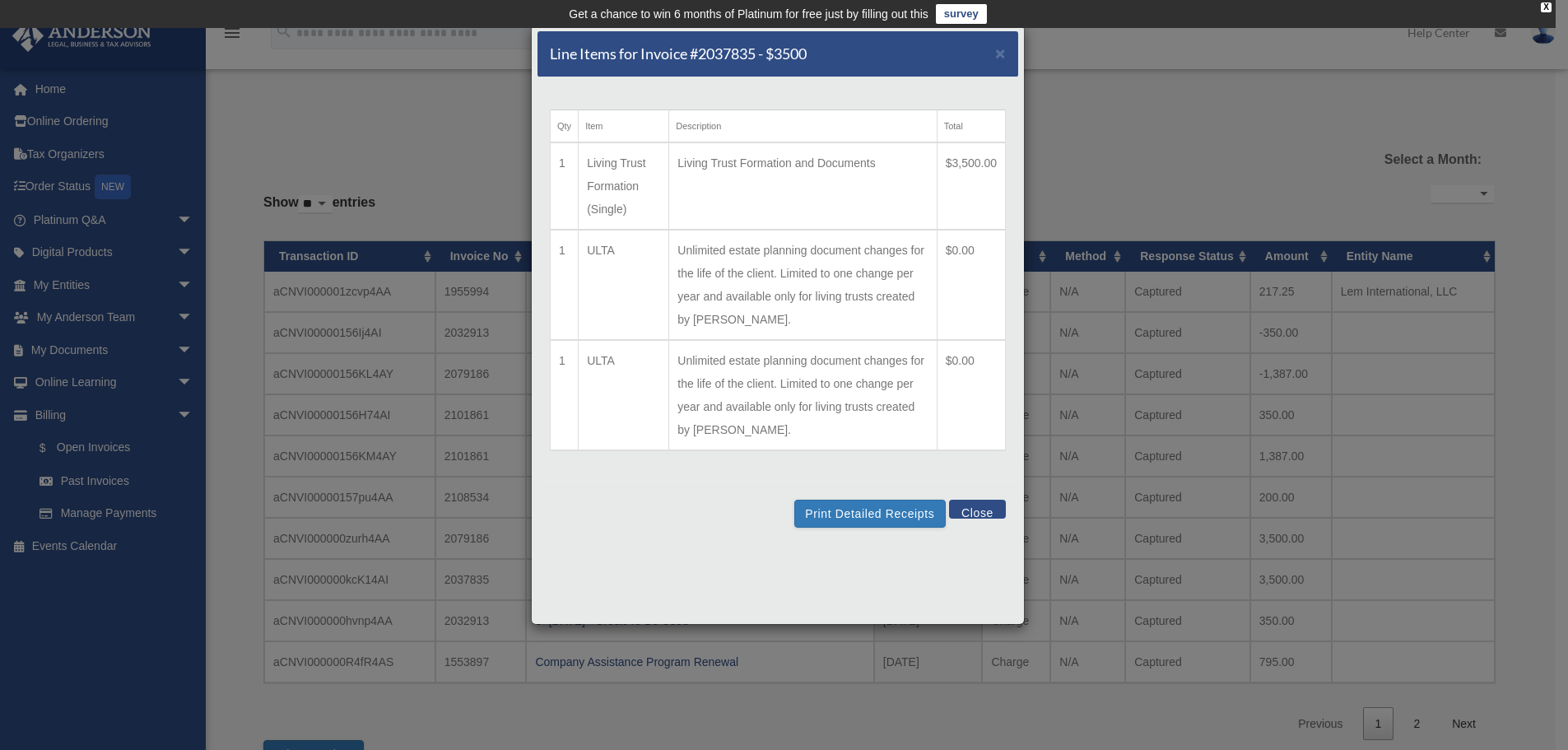
click at [979, 513] on button "Close" at bounding box center [977, 509] width 57 height 19
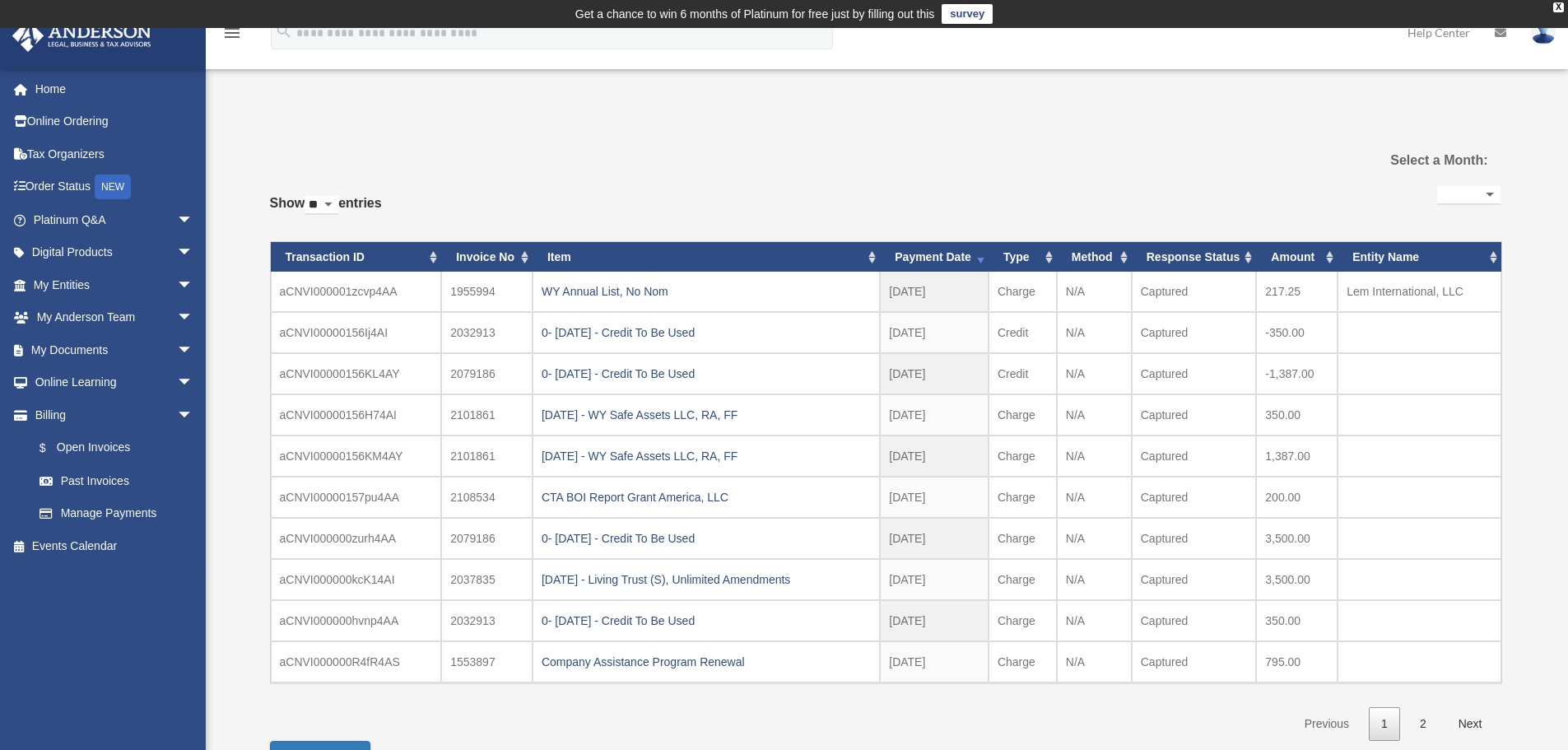
click at [548, 703] on div "**********" at bounding box center [886, 461] width 1231 height 559
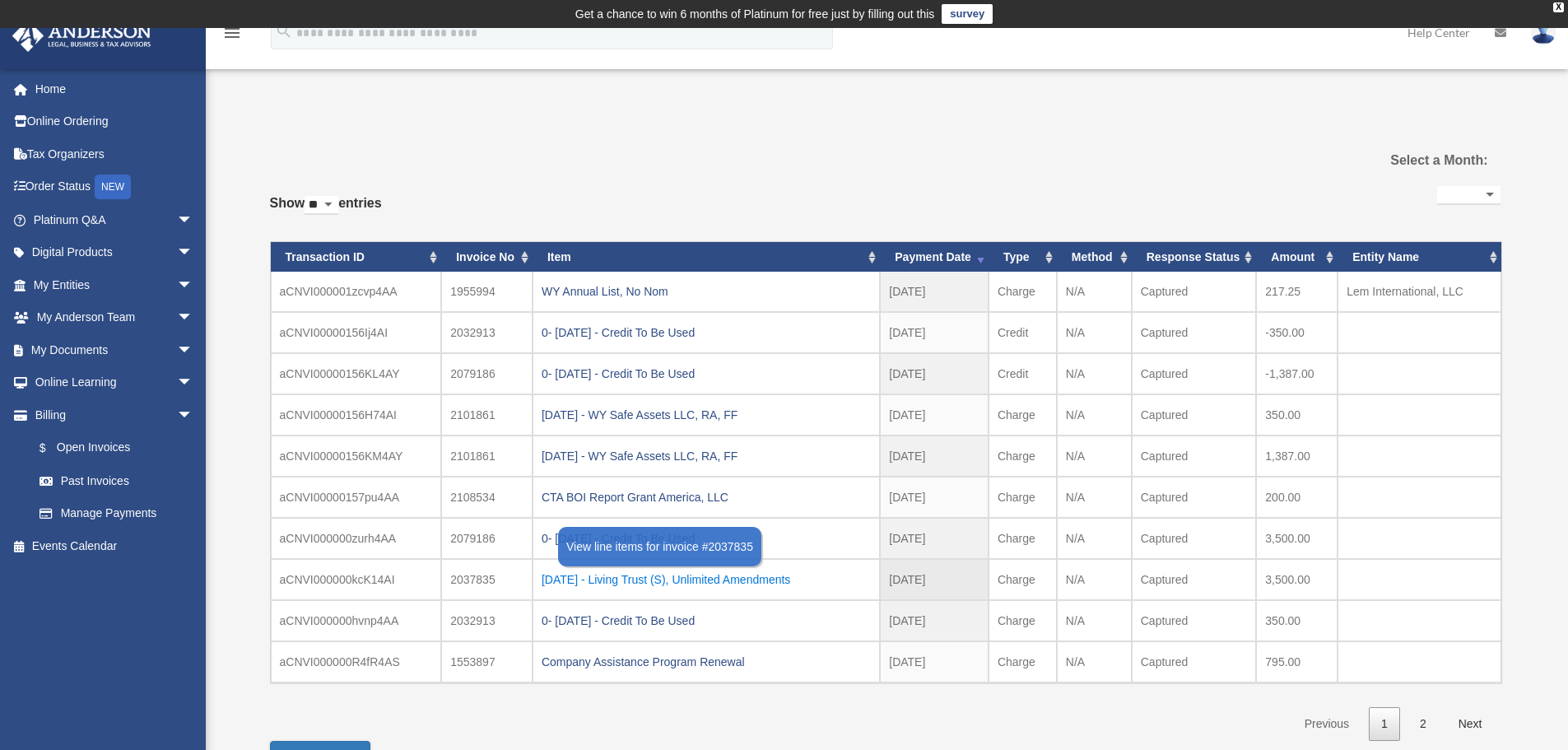
click at [770, 582] on div "2024.05.23 - Living Trust (S), Unlimited Amendments" at bounding box center [706, 579] width 329 height 23
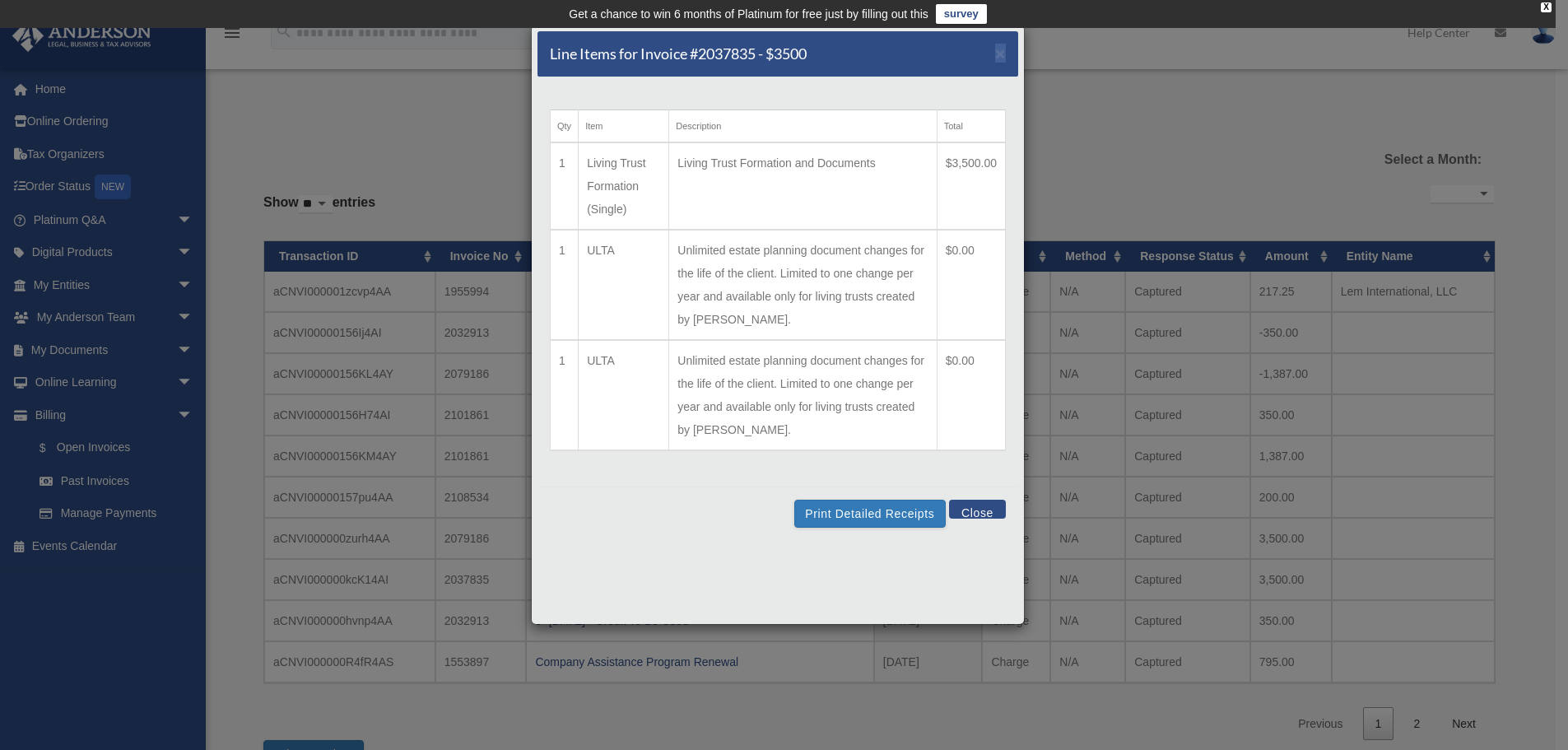
drag, startPoint x: 856, startPoint y: 46, endPoint x: 1064, endPoint y: 69, distance: 209.3
click at [1064, 69] on div "Line Items for Invoice #2037835 - $3500 × Qty Item Description Total 1 Living T…" at bounding box center [784, 375] width 1568 height 750
click at [1202, 162] on div "Line Items for Invoice #2037835 - $3500 × Qty Item Description Total 1 Living T…" at bounding box center [784, 375] width 1568 height 750
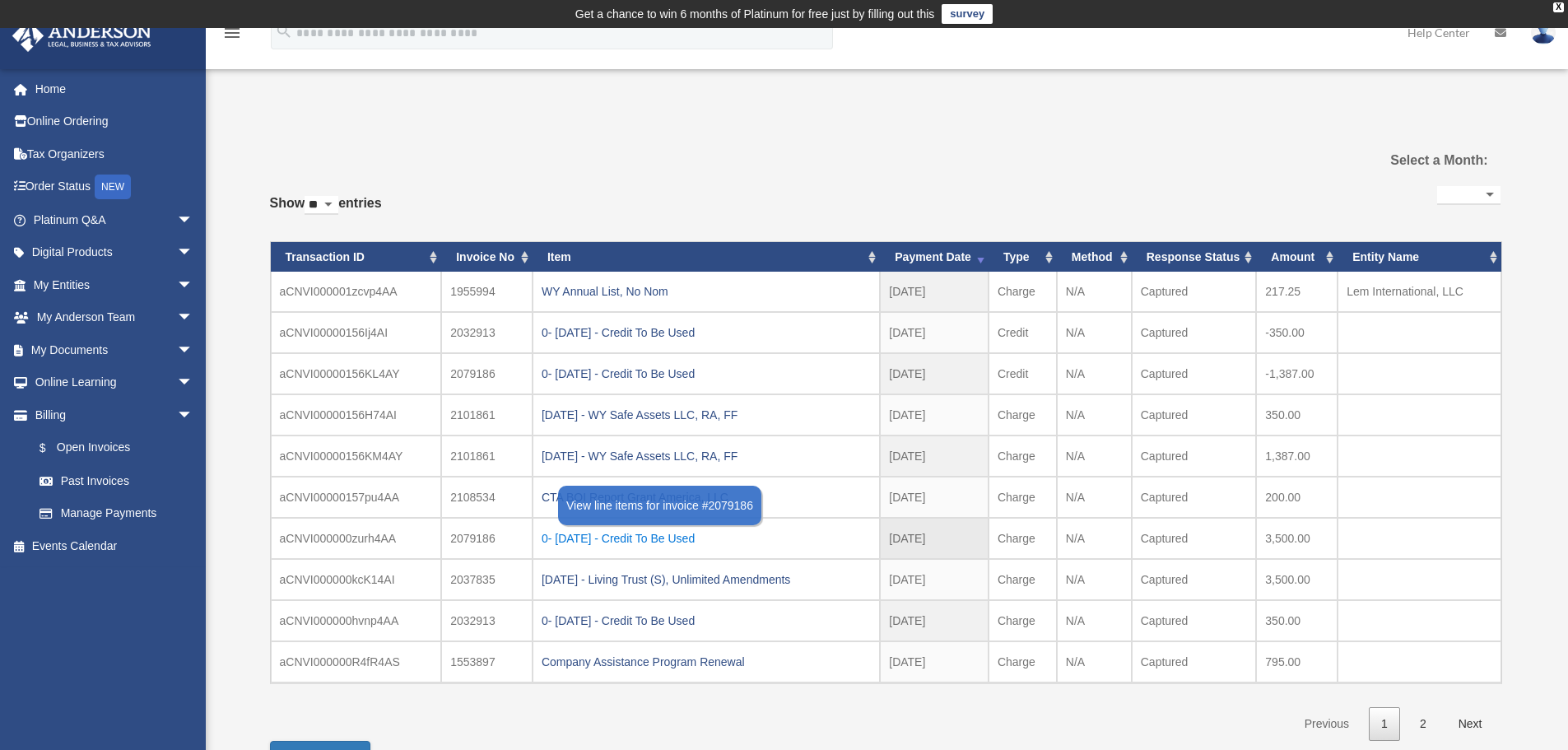
click at [638, 543] on div "0- 2024-07-17 - Credit To Be Used" at bounding box center [706, 538] width 329 height 23
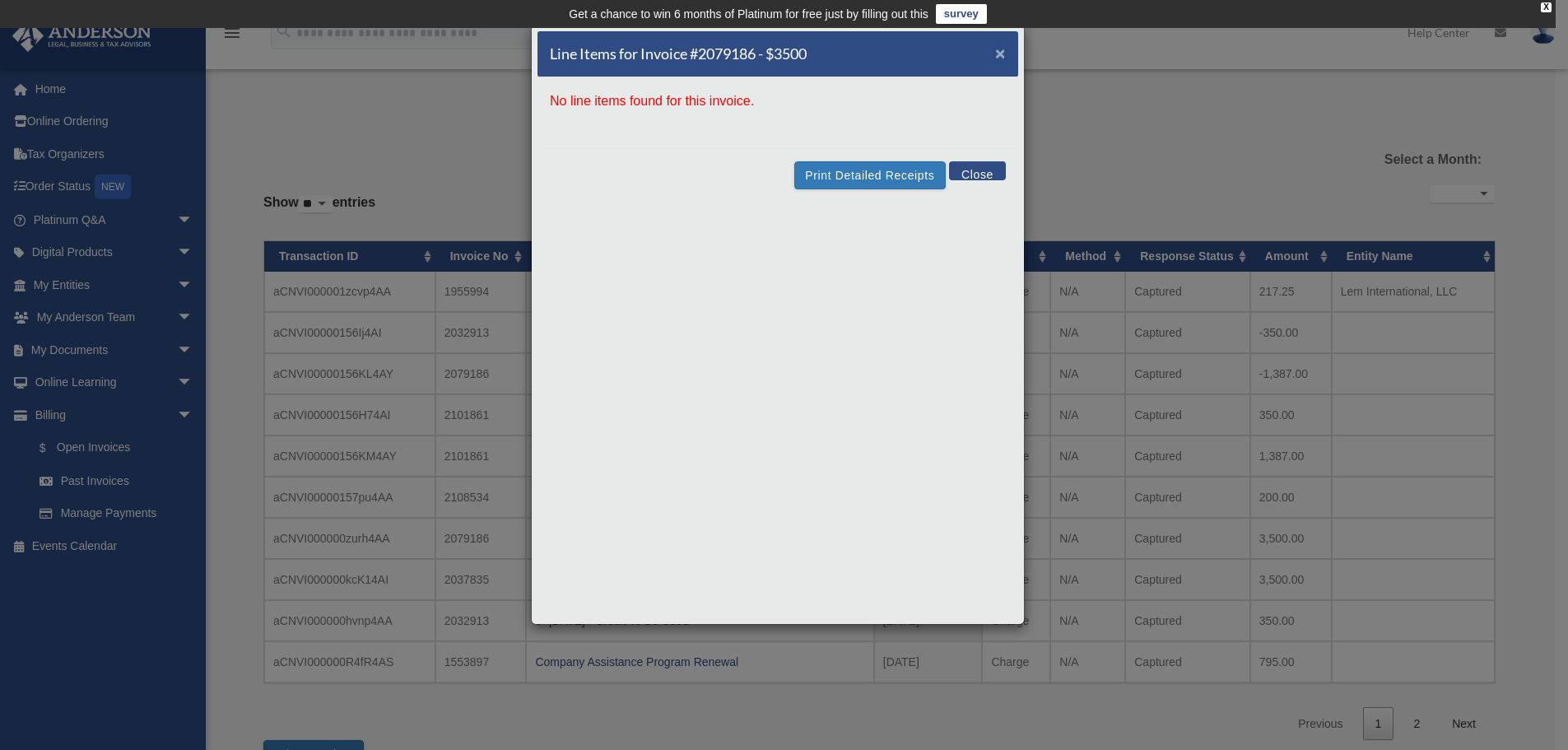
click at [999, 51] on span "×" at bounding box center [1000, 54] width 11 height 19
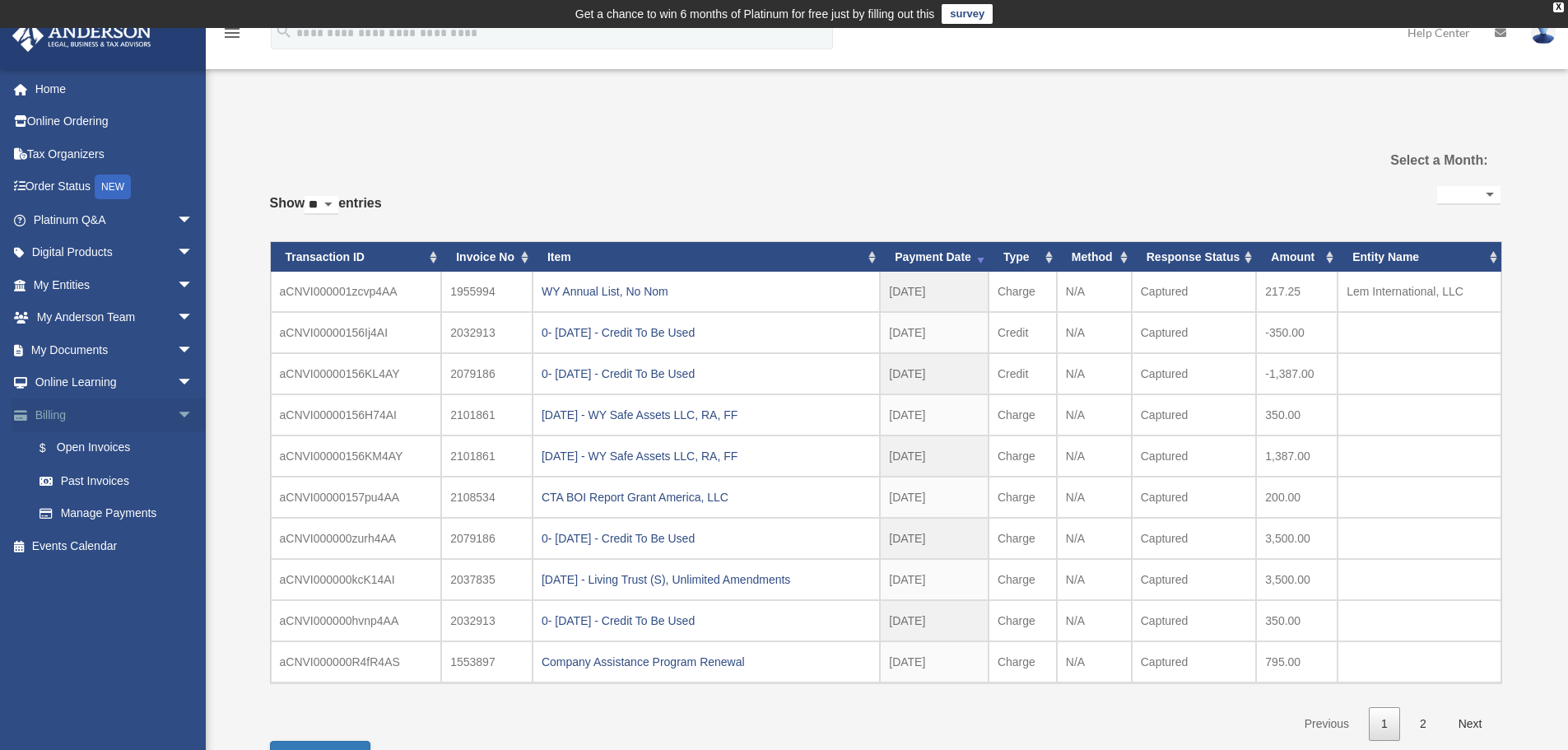
click at [82, 414] on link "Billing arrow_drop_down" at bounding box center [114, 414] width 207 height 33
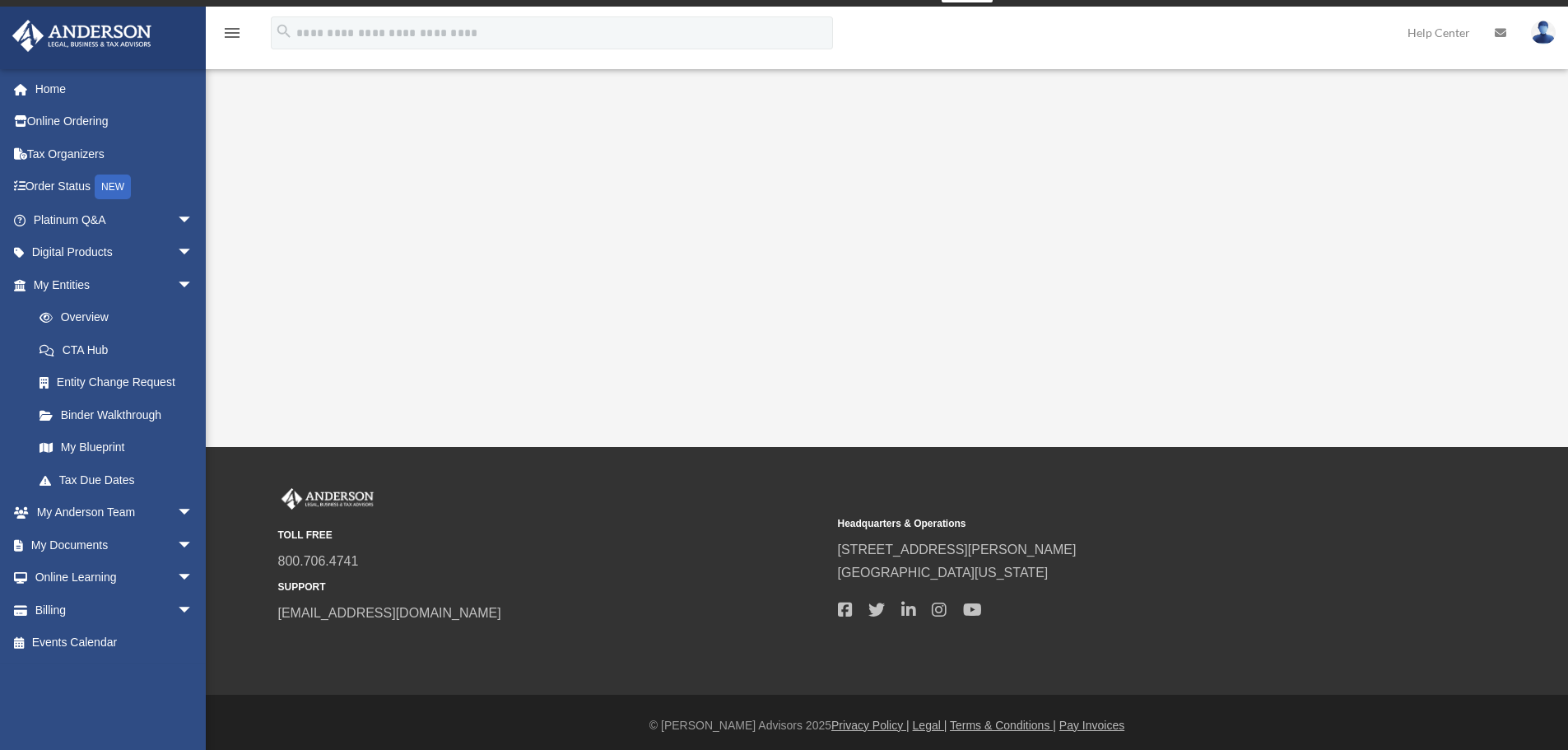
scroll to position [27, 0]
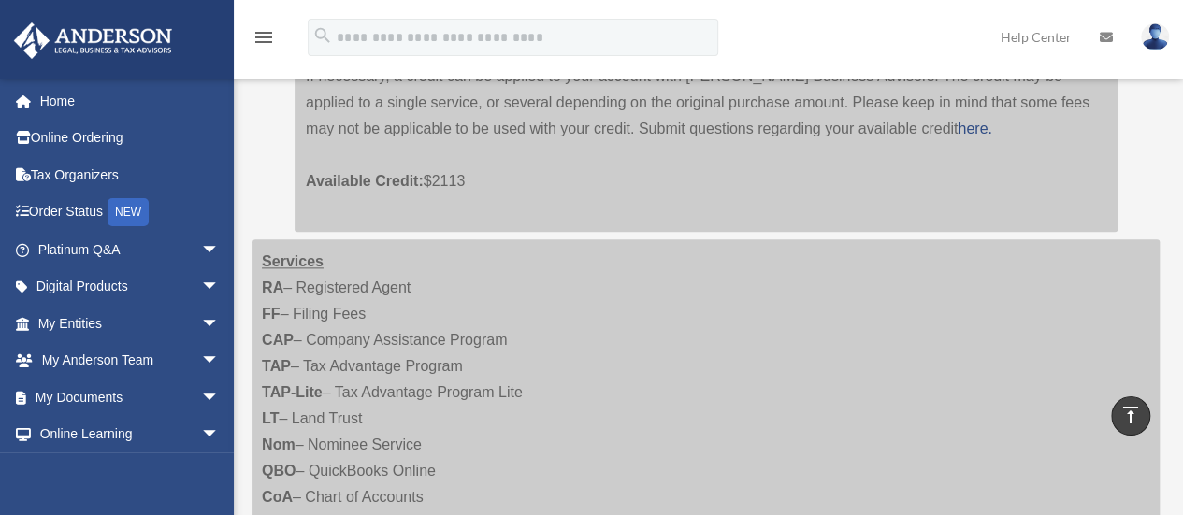
scroll to position [841, 0]
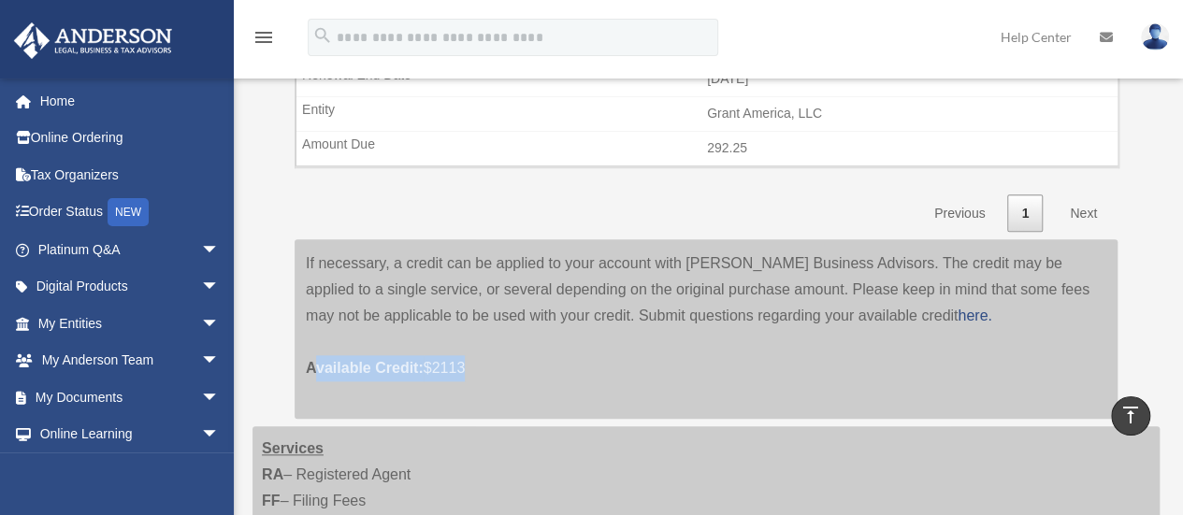
drag, startPoint x: 305, startPoint y: 364, endPoint x: 497, endPoint y: 364, distance: 192.6
click at [497, 364] on p "Available Credit: $2113" at bounding box center [706, 355] width 800 height 52
copy p "Available Credit: $2113"
